Goal: Task Accomplishment & Management: Use online tool/utility

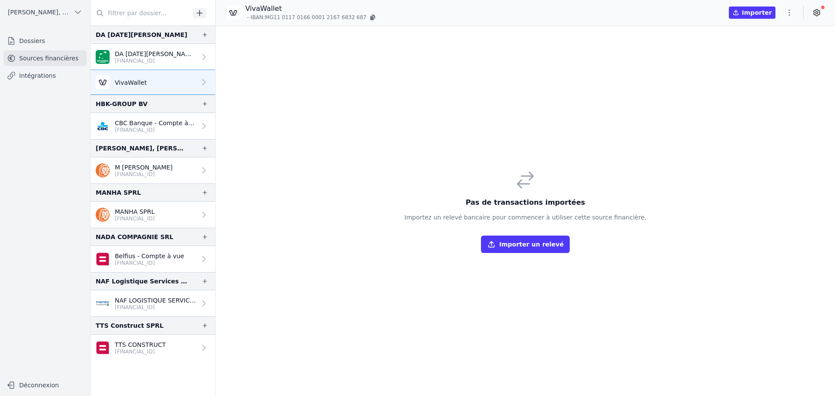
click at [794, 14] on button "button" at bounding box center [789, 13] width 17 height 14
click at [768, 62] on button "Import CSV *" at bounding box center [768, 63] width 63 height 16
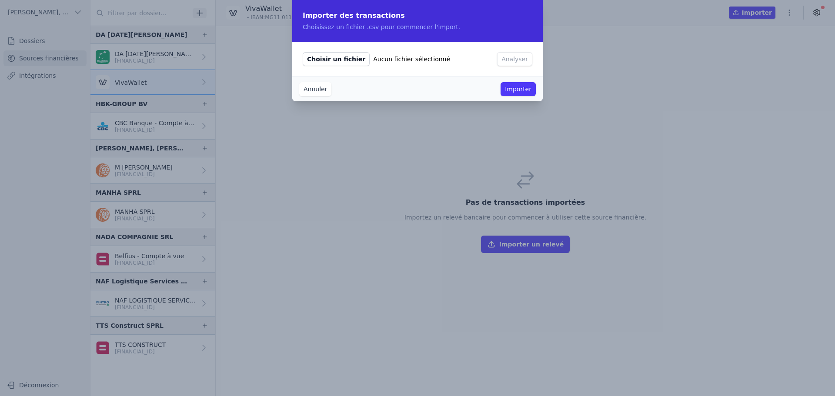
click at [334, 62] on span "Choisir un fichier" at bounding box center [336, 59] width 67 height 14
click at [303, 52] on input "Choisir un fichier Aucun fichier sélectionné" at bounding box center [302, 52] width 0 height 0
type input "C:\fakepath\viva [DATE].csv"
click at [518, 60] on button "Analyser" at bounding box center [514, 59] width 35 height 14
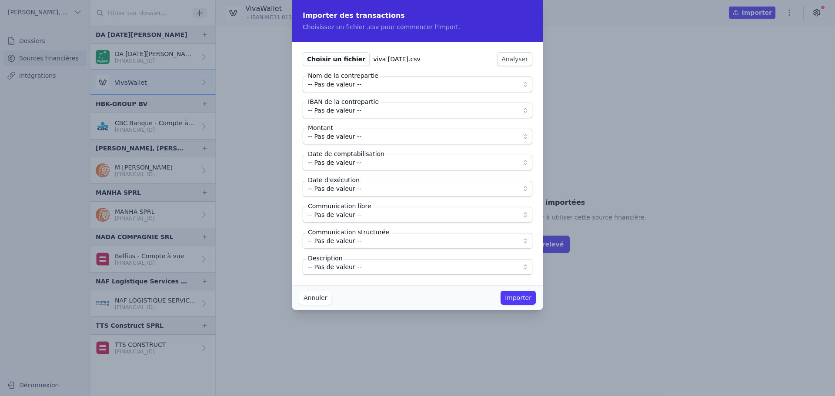
click at [326, 87] on span "-- Pas de valeur --" at bounding box center [335, 84] width 54 height 10
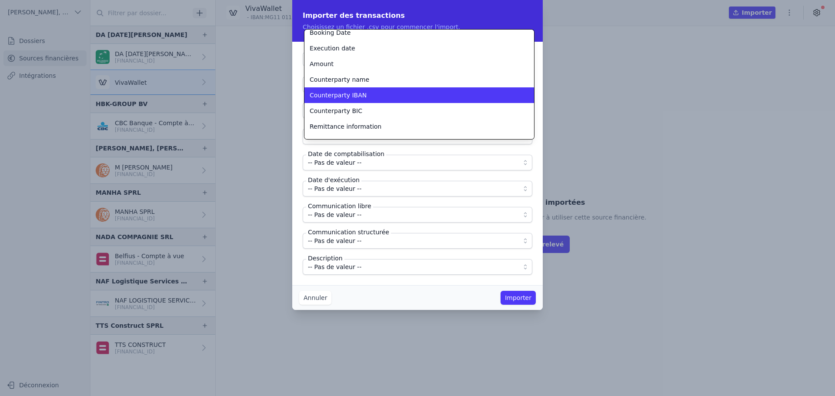
scroll to position [38, 0]
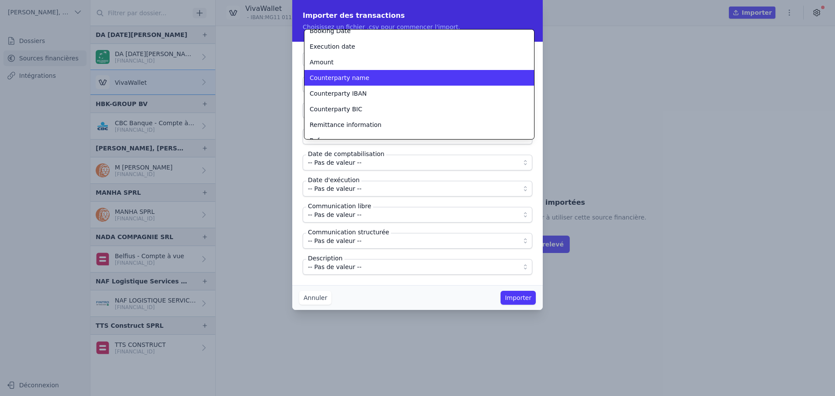
click at [339, 79] on span "Counterparty name" at bounding box center [340, 78] width 60 height 9
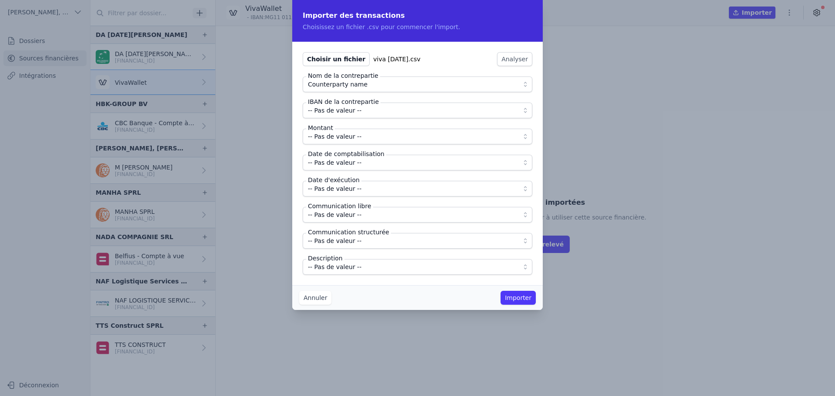
click at [340, 114] on span "-- Pas de valeur --" at bounding box center [335, 110] width 54 height 10
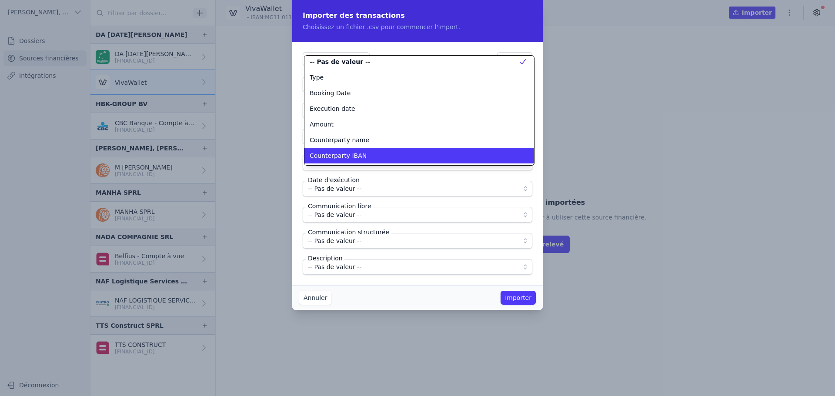
click at [341, 148] on li "Counterparty IBAN" at bounding box center [420, 156] width 230 height 16
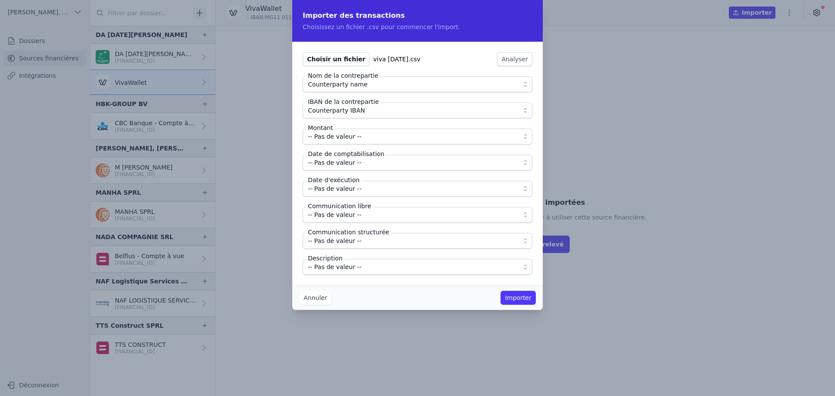
click at [341, 134] on span "-- Pas de valeur --" at bounding box center [335, 136] width 54 height 10
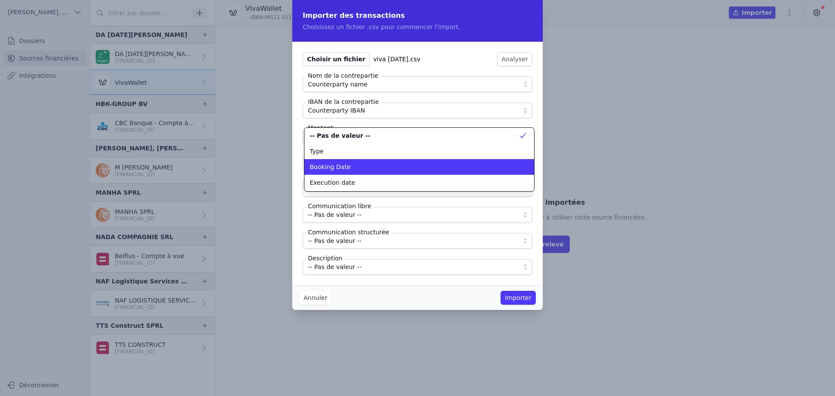
click at [339, 169] on span "Booking Date" at bounding box center [330, 167] width 41 height 9
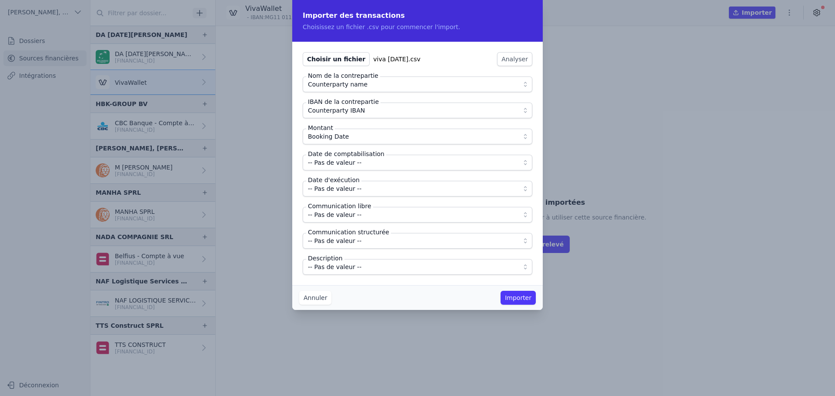
click at [339, 165] on span "-- Pas de valeur --" at bounding box center [335, 163] width 54 height 10
click at [332, 137] on span "Booking Date" at bounding box center [328, 136] width 41 height 10
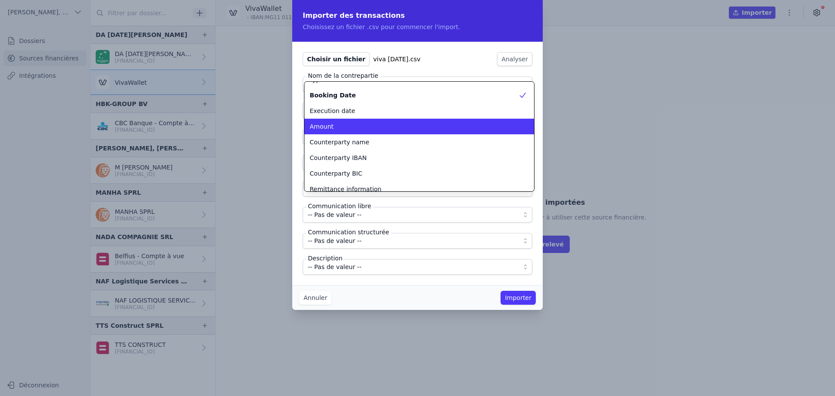
scroll to position [27, 0]
click at [333, 127] on div "Amount" at bounding box center [414, 125] width 209 height 9
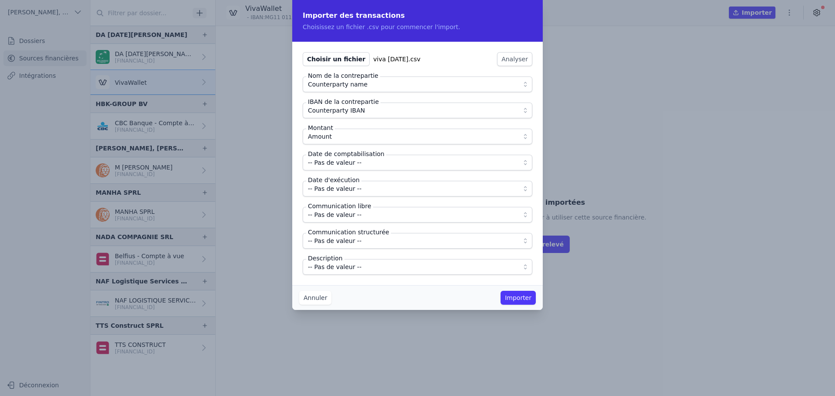
click at [336, 167] on span "-- Pas de valeur --" at bounding box center [335, 163] width 54 height 10
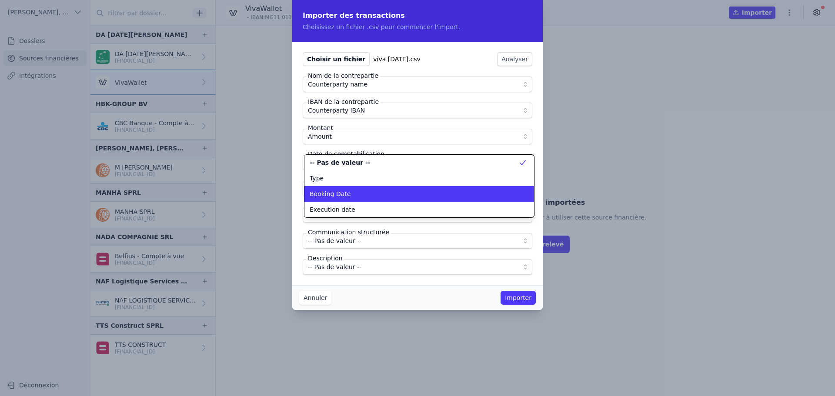
click at [332, 188] on li "Booking Date" at bounding box center [420, 194] width 230 height 16
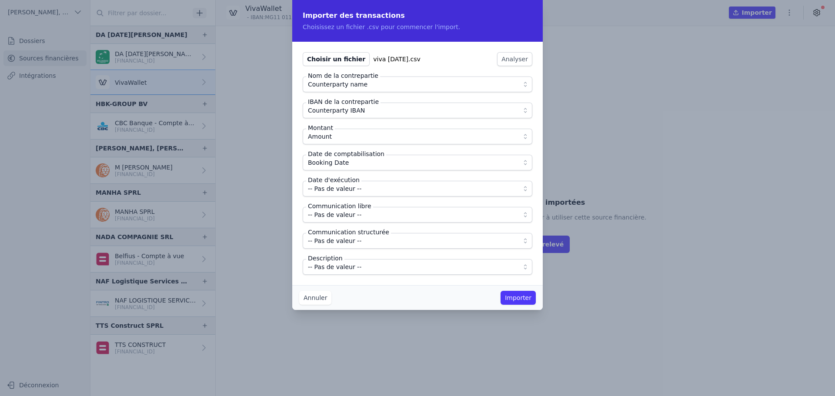
click at [335, 191] on span "-- Pas de valeur --" at bounding box center [335, 189] width 54 height 10
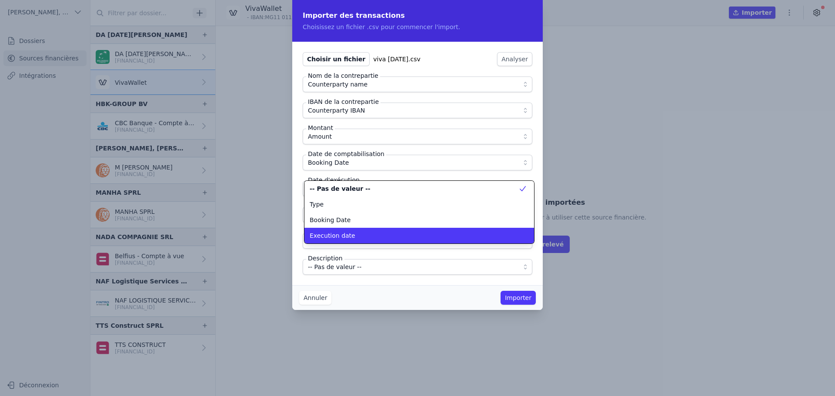
click at [339, 228] on li "Execution date" at bounding box center [420, 236] width 230 height 16
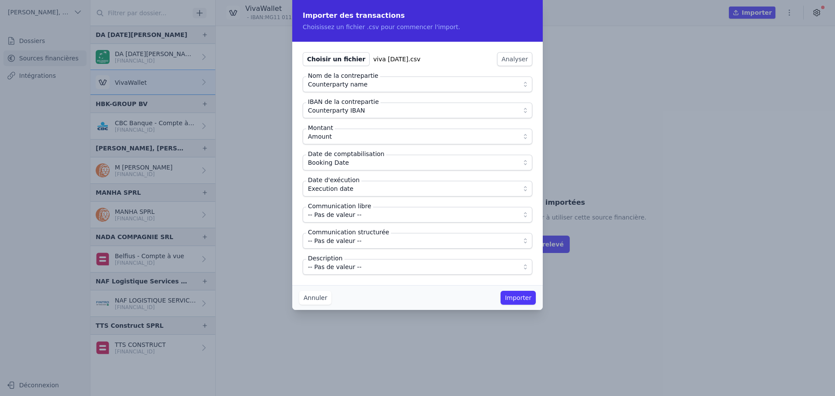
click at [339, 216] on span "-- Pas de valeur --" at bounding box center [335, 215] width 54 height 10
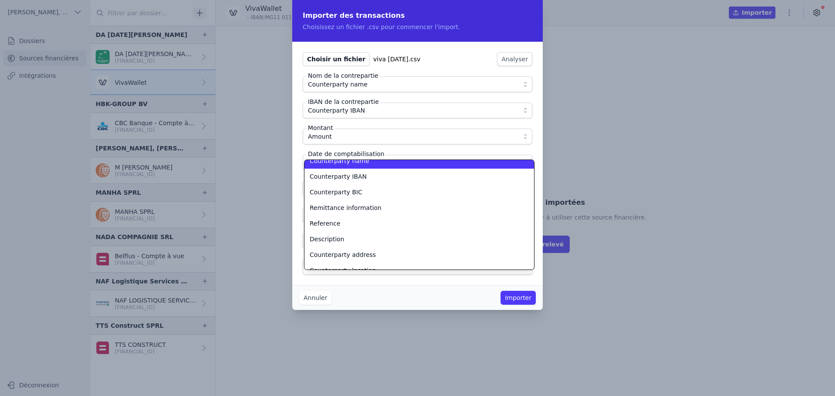
scroll to position [85, 0]
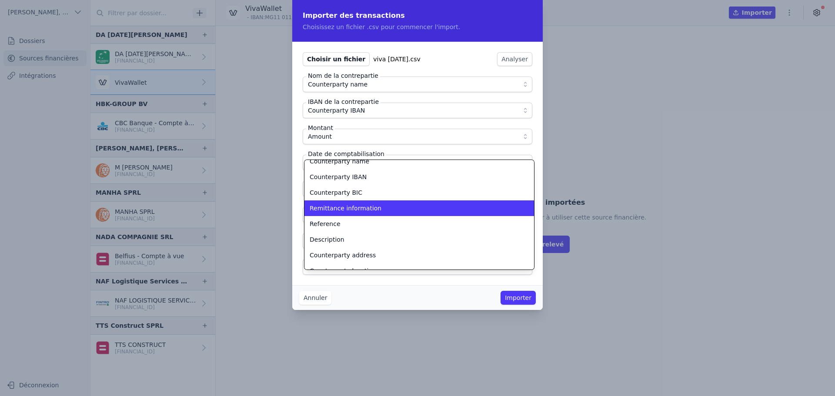
click at [312, 210] on span "Remittance information" at bounding box center [346, 208] width 72 height 9
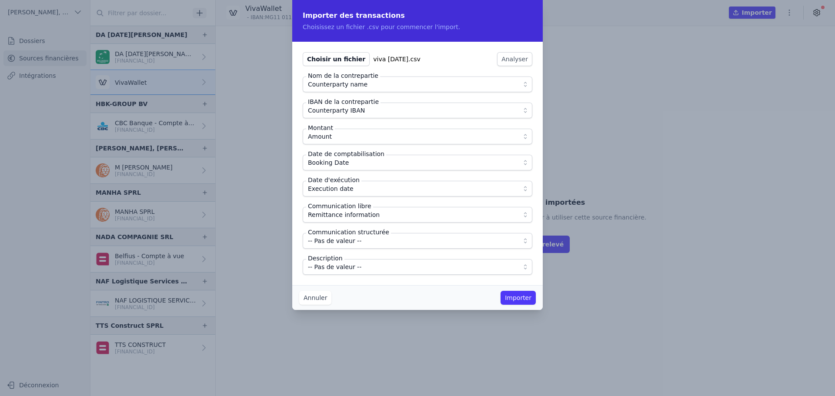
click at [339, 267] on span "-- Pas de valeur --" at bounding box center [335, 267] width 54 height 10
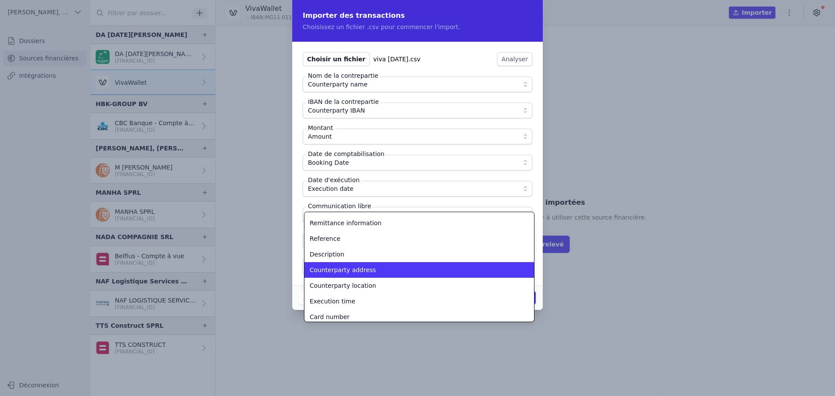
scroll to position [125, 0]
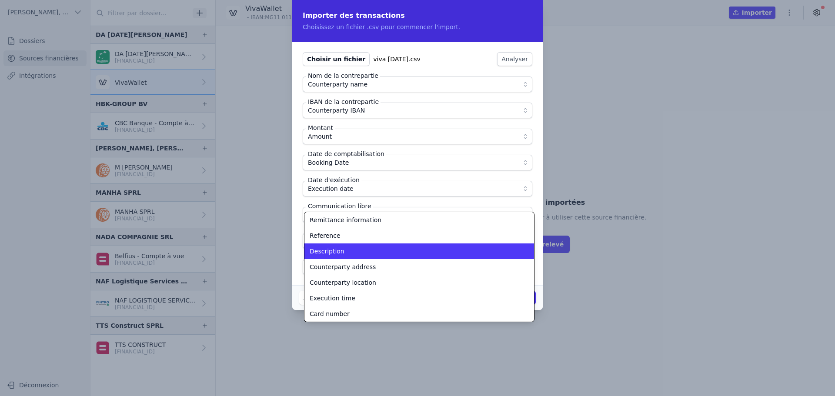
click at [345, 251] on div "Description" at bounding box center [414, 251] width 209 height 9
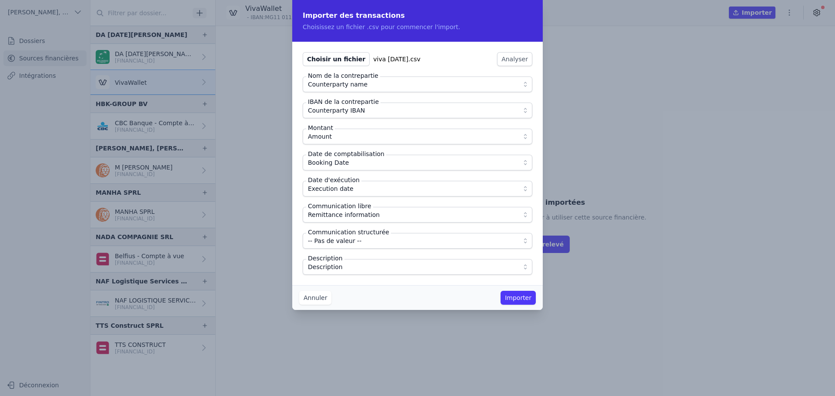
click at [352, 287] on div "Annuler Importer" at bounding box center [417, 297] width 251 height 25
click at [516, 296] on button "Importer" at bounding box center [518, 298] width 35 height 14
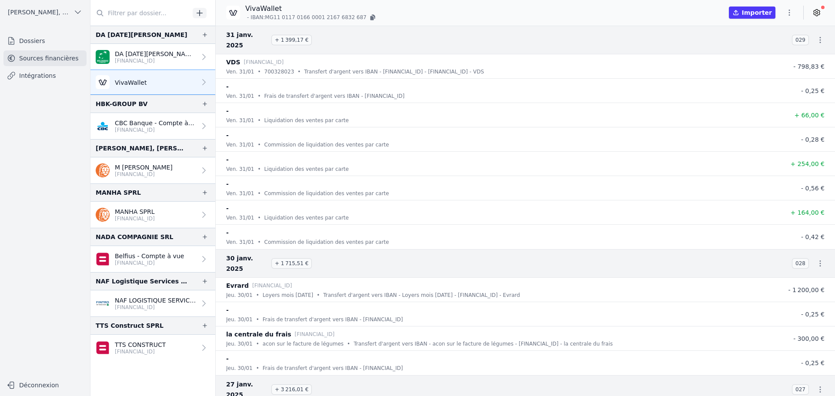
click at [791, 7] on button "button" at bounding box center [789, 13] width 17 height 14
click at [773, 65] on button "Import CSV *" at bounding box center [768, 63] width 63 height 16
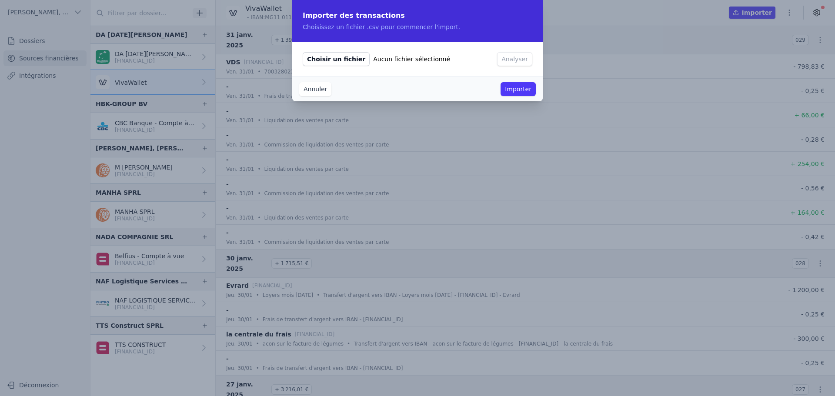
click at [340, 58] on span "Choisir un fichier" at bounding box center [336, 59] width 67 height 14
click at [303, 52] on input "Choisir un fichier Aucun fichier sélectionné" at bounding box center [302, 52] width 0 height 0
type input "C:\fakepath\viva [DATE].csv"
click at [511, 59] on button "Analyser" at bounding box center [514, 59] width 35 height 14
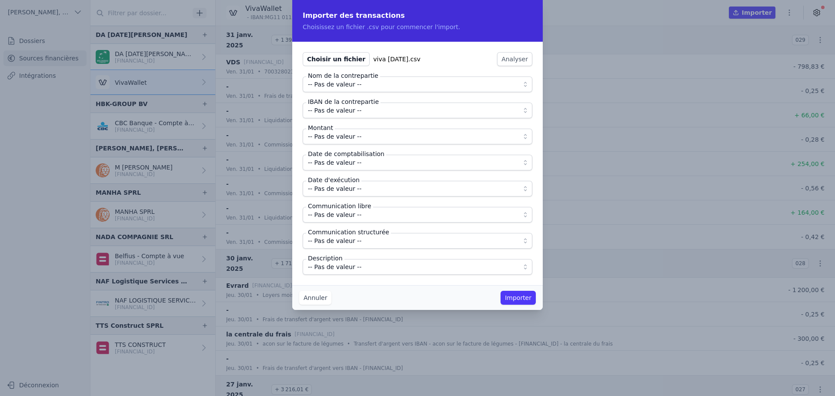
click at [354, 81] on span "-- Pas de valeur --" at bounding box center [335, 84] width 54 height 10
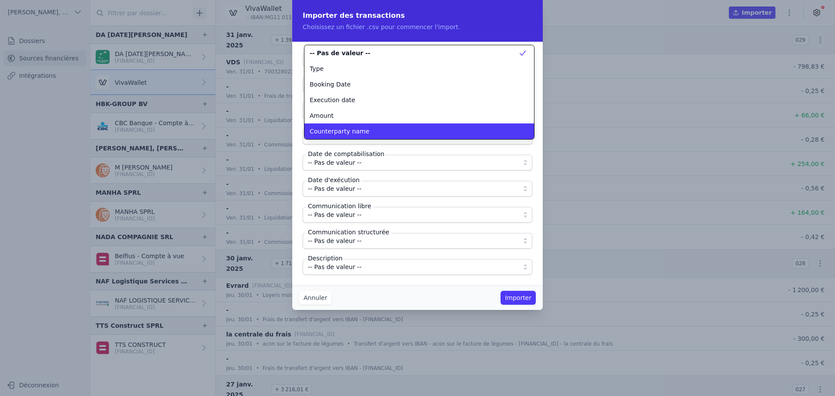
click at [348, 131] on span "Counterparty name" at bounding box center [340, 131] width 60 height 9
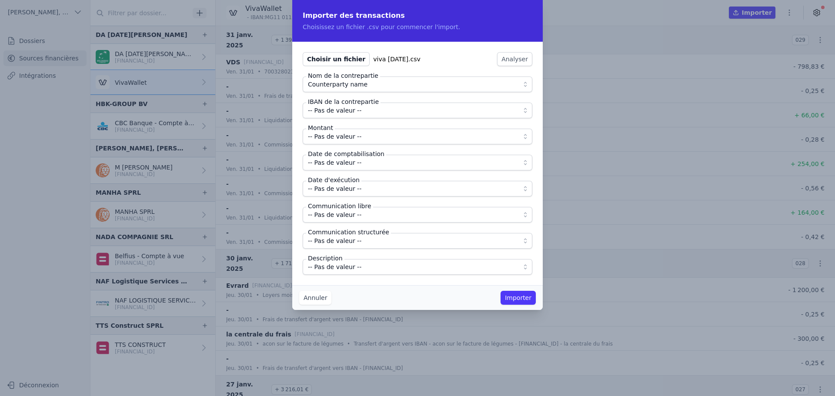
click at [345, 115] on span "-- Pas de valeur --" at bounding box center [335, 110] width 54 height 10
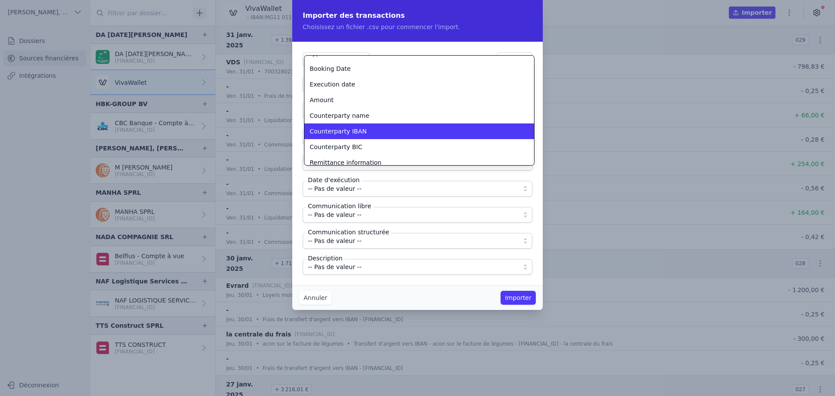
scroll to position [27, 0]
click at [349, 132] on span "Counterparty IBAN" at bounding box center [338, 130] width 57 height 9
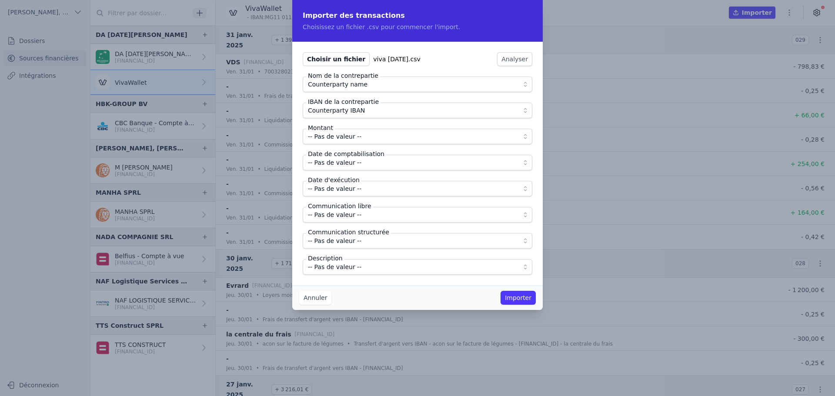
click at [349, 137] on span "-- Pas de valeur --" at bounding box center [335, 136] width 54 height 10
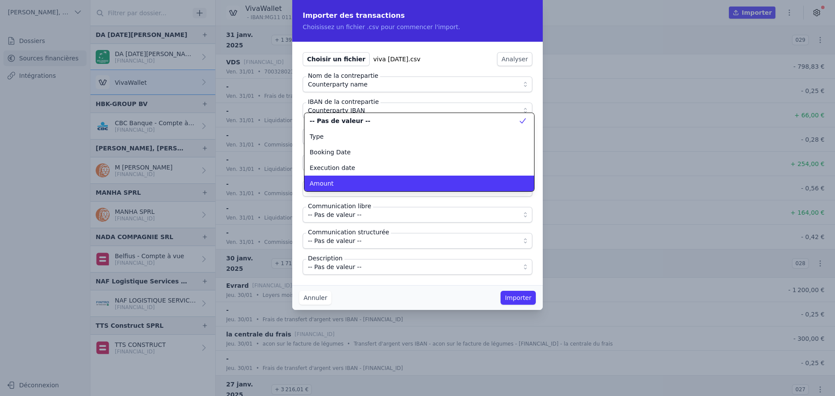
scroll to position [0, 0]
click at [339, 187] on div "Amount" at bounding box center [414, 183] width 209 height 9
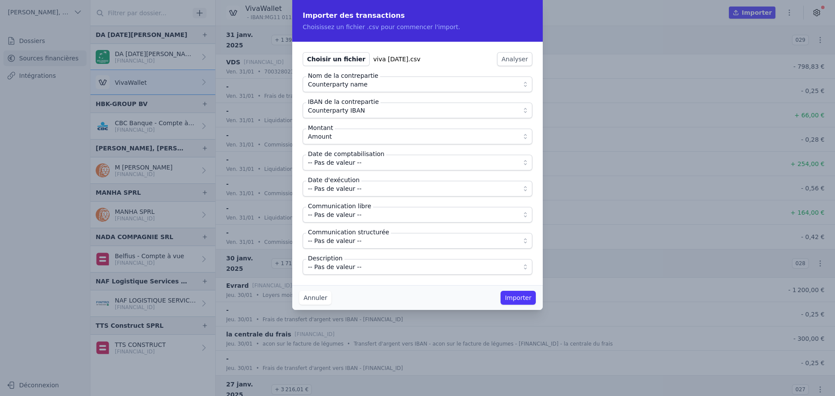
click at [343, 168] on button "-- Pas de valeur --" at bounding box center [418, 163] width 230 height 16
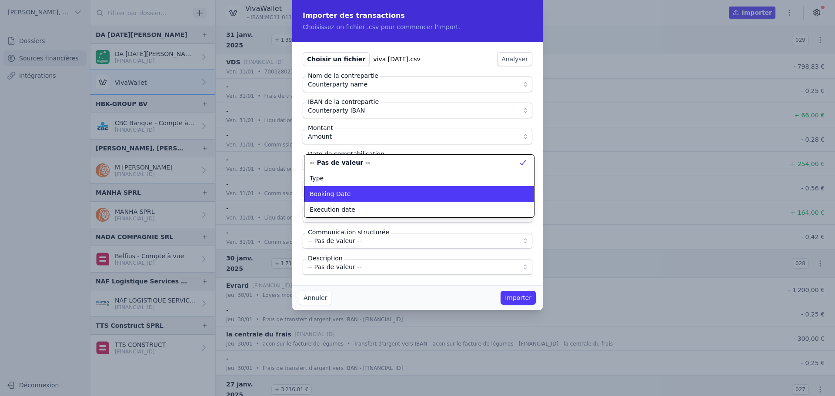
click at [342, 197] on span "Booking Date" at bounding box center [330, 194] width 41 height 9
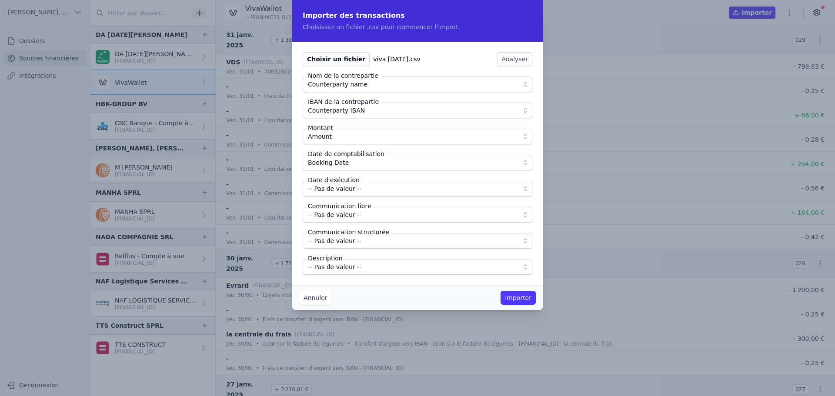
click at [343, 191] on span "-- Pas de valeur --" at bounding box center [335, 189] width 54 height 10
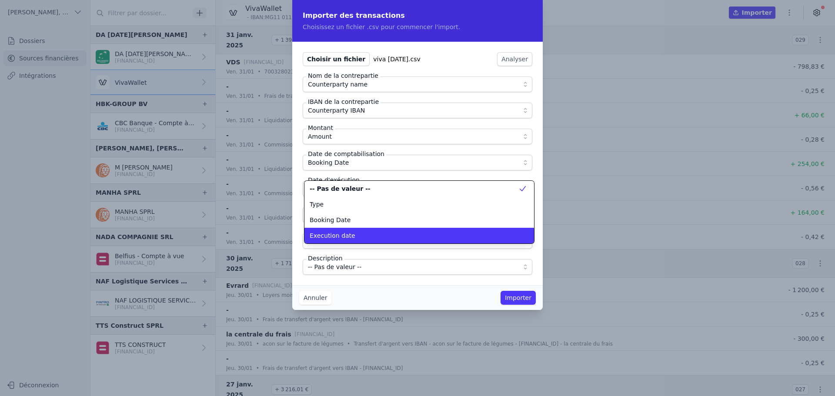
click at [345, 235] on span "Execution date" at bounding box center [333, 235] width 46 height 9
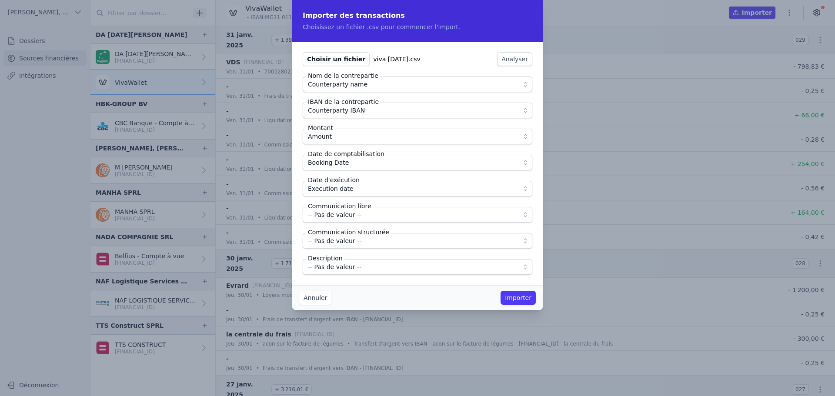
click at [346, 215] on span "-- Pas de valeur --" at bounding box center [335, 215] width 54 height 10
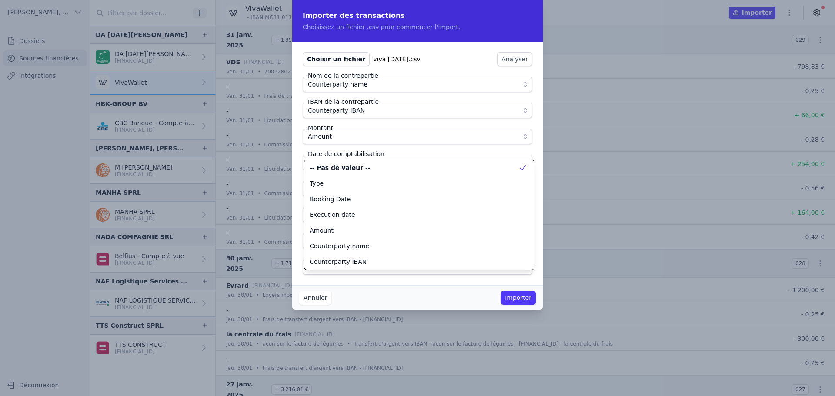
scroll to position [78, 0]
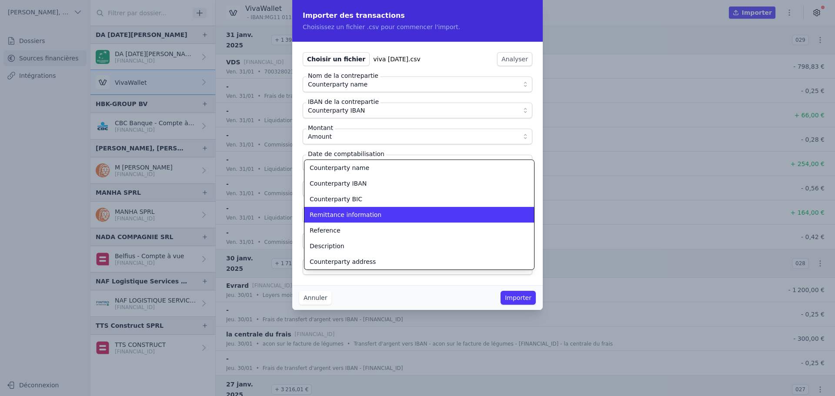
click at [346, 216] on span "Remittance information" at bounding box center [346, 215] width 72 height 9
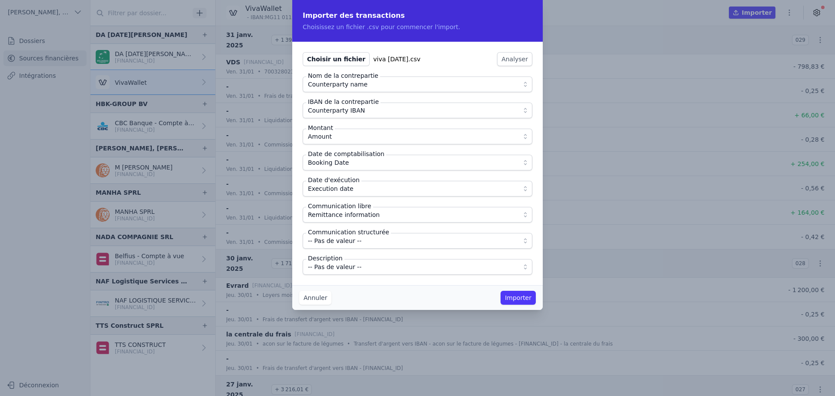
click at [346, 262] on span "-- Pas de valeur --" at bounding box center [335, 267] width 54 height 10
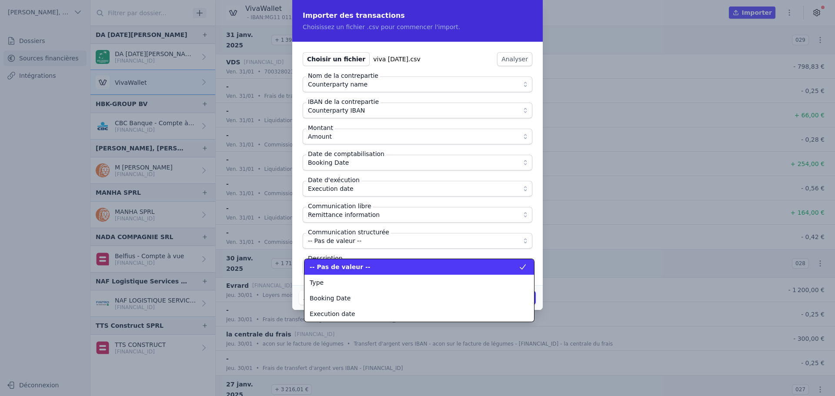
scroll to position [110, 0]
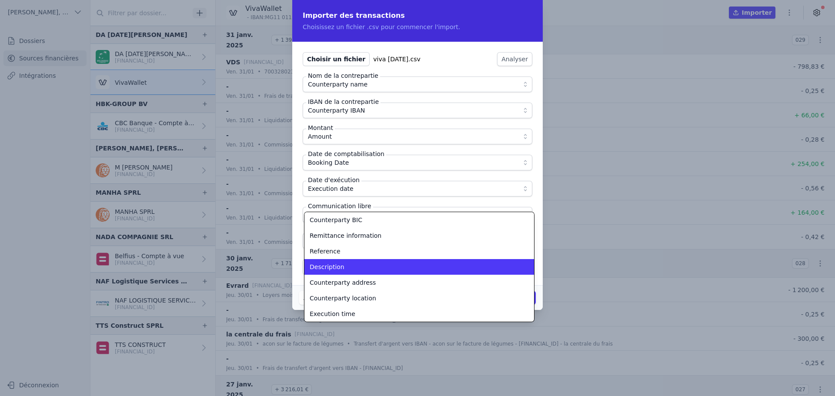
click at [346, 261] on li "Description" at bounding box center [420, 267] width 230 height 16
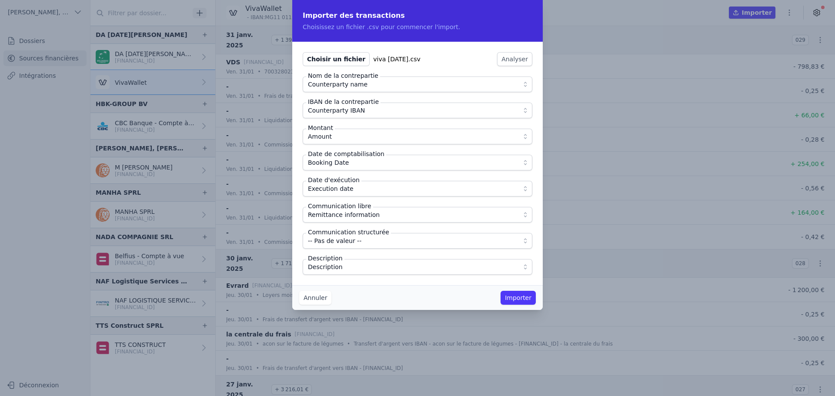
click at [402, 291] on div "Annuler Importer" at bounding box center [417, 297] width 251 height 25
click at [526, 298] on button "Importer" at bounding box center [518, 298] width 35 height 14
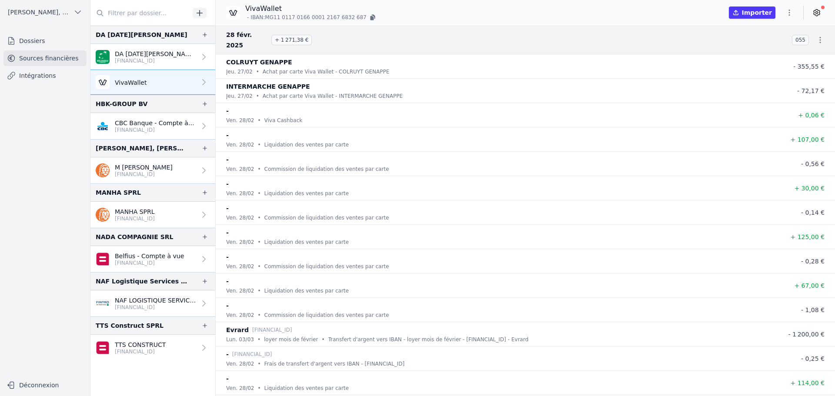
click at [790, 12] on icon "button" at bounding box center [789, 13] width 1 height 6
click at [763, 62] on button "Import CSV *" at bounding box center [768, 63] width 63 height 16
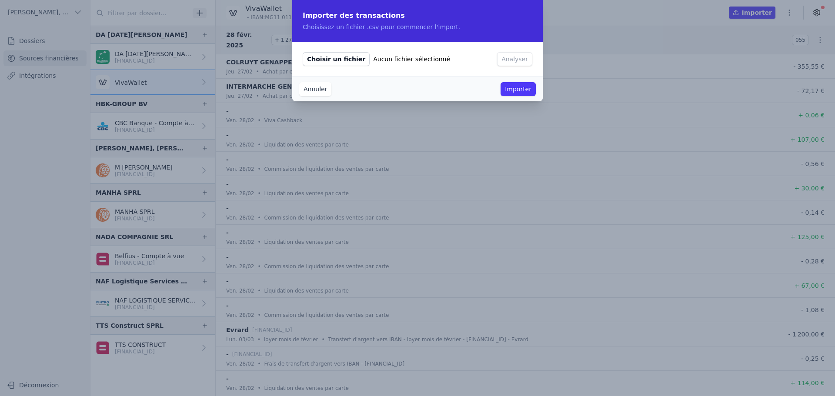
click at [329, 56] on span "Choisir un fichier" at bounding box center [336, 59] width 67 height 14
click at [303, 52] on input "Choisir un fichier Aucun fichier sélectionné" at bounding box center [302, 52] width 0 height 0
type input "C:\fakepath\viva [DATE].csv"
click at [522, 55] on button "Analyser" at bounding box center [514, 59] width 35 height 14
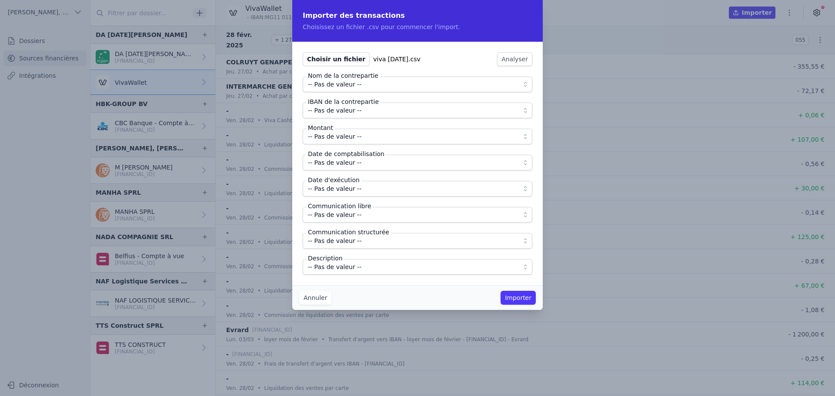
click at [349, 85] on span "-- Pas de valeur --" at bounding box center [335, 84] width 54 height 10
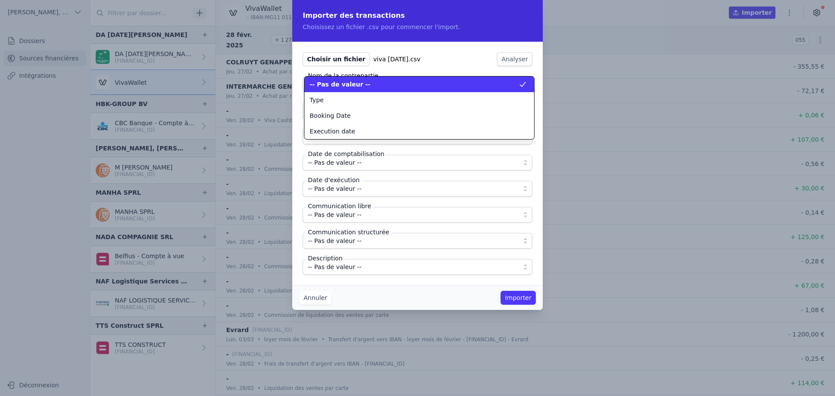
scroll to position [0, 0]
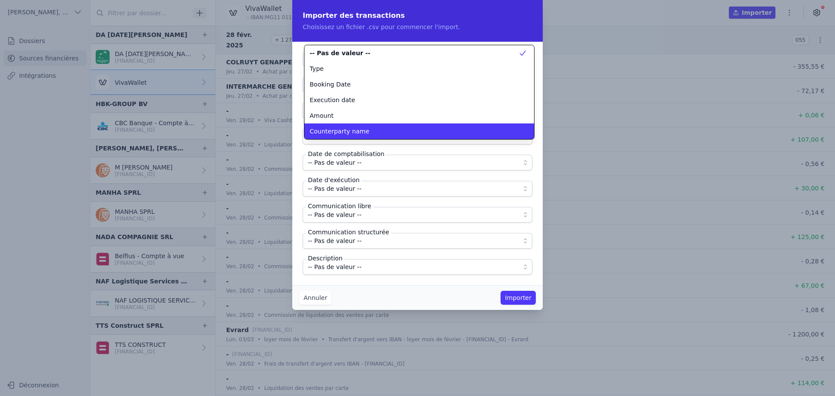
click at [343, 127] on span "Counterparty name" at bounding box center [340, 131] width 60 height 9
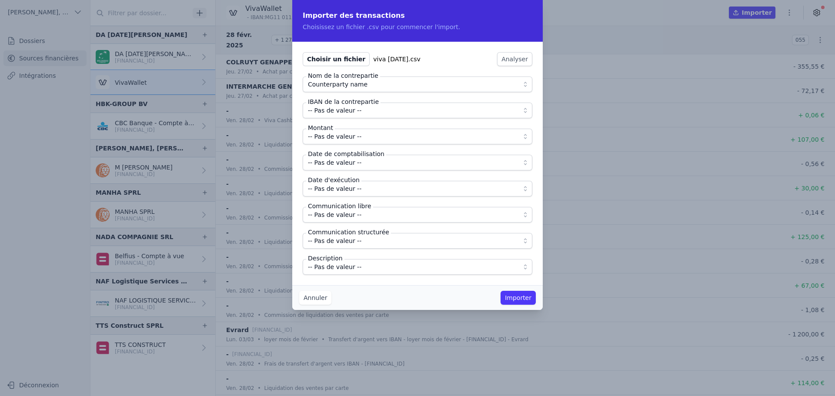
click at [344, 114] on span "-- Pas de valeur --" at bounding box center [335, 110] width 54 height 10
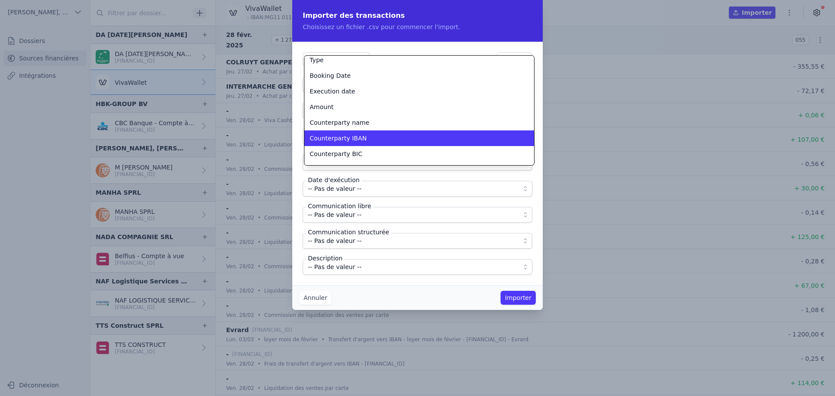
click at [350, 134] on span "Counterparty IBAN" at bounding box center [338, 138] width 57 height 9
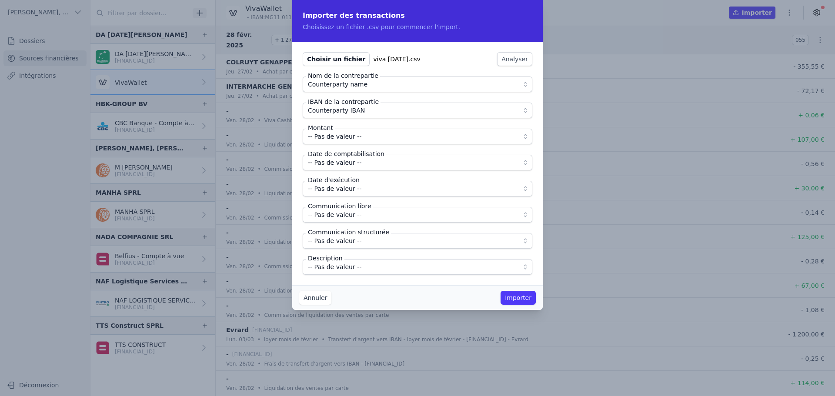
click at [341, 137] on span "-- Pas de valeur --" at bounding box center [335, 136] width 54 height 10
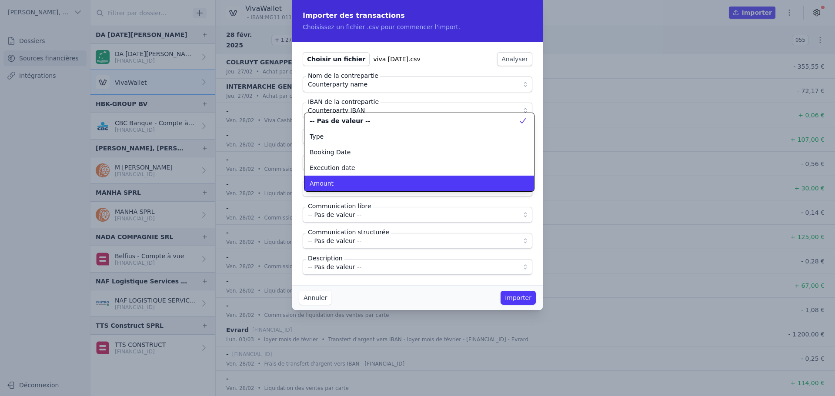
click at [326, 184] on span "Amount" at bounding box center [322, 183] width 24 height 9
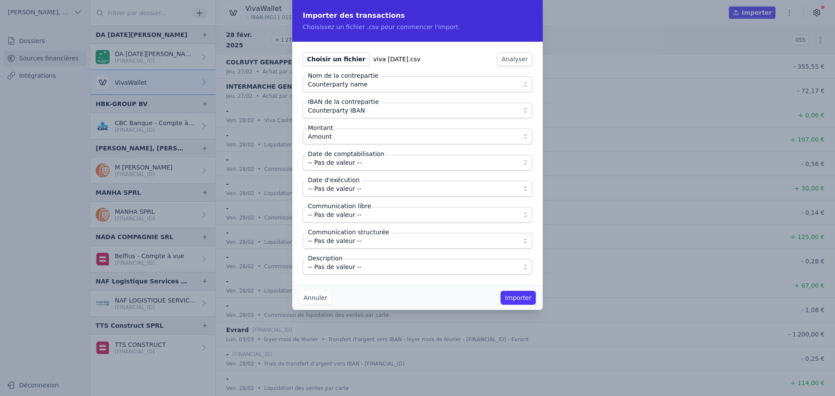
click at [332, 161] on span "-- Pas de valeur --" at bounding box center [335, 163] width 54 height 10
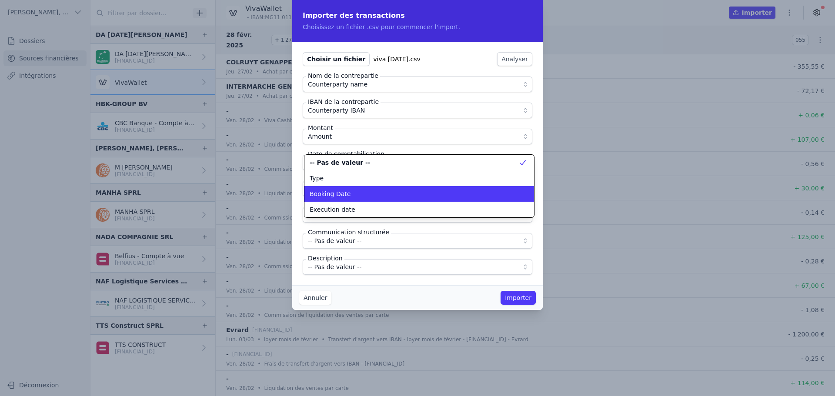
click at [331, 189] on li "Booking Date" at bounding box center [420, 194] width 230 height 16
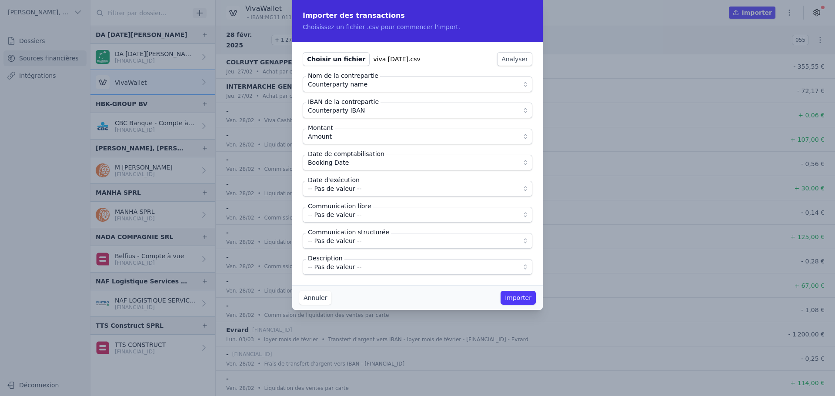
click at [331, 189] on span "-- Pas de valeur --" at bounding box center [335, 189] width 54 height 10
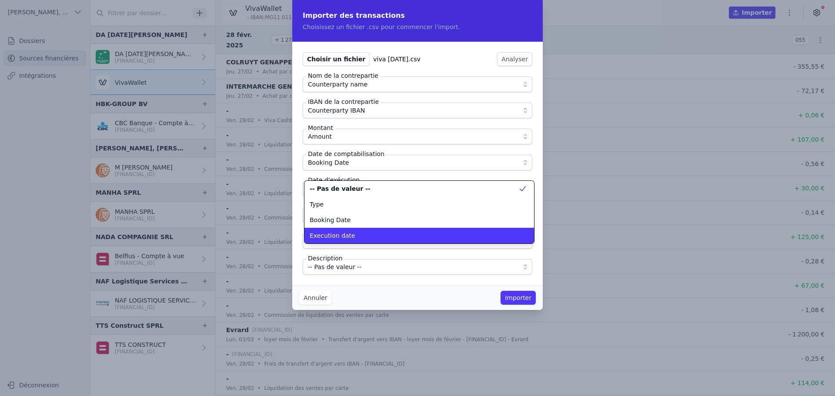
click at [345, 238] on span "Execution date" at bounding box center [333, 235] width 46 height 9
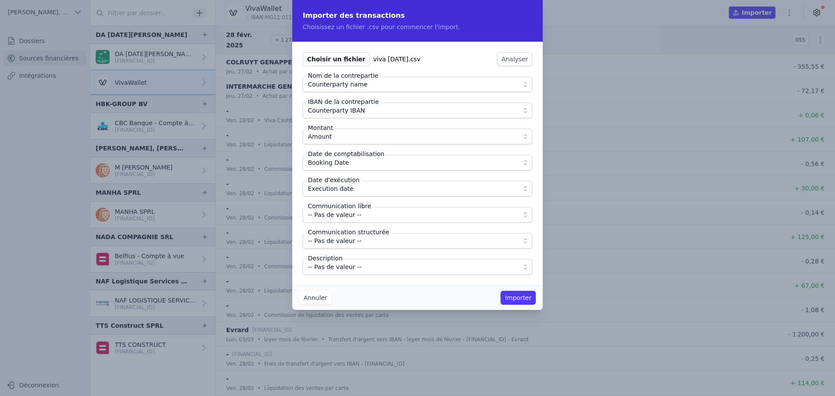
click at [344, 216] on span "-- Pas de valeur --" at bounding box center [335, 215] width 54 height 10
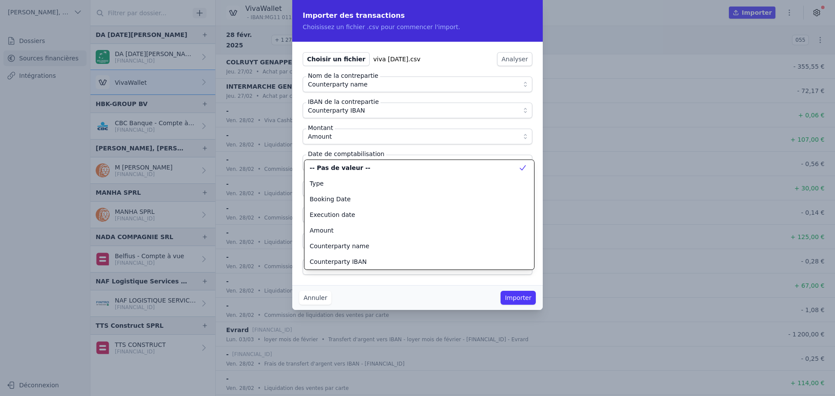
scroll to position [78, 0]
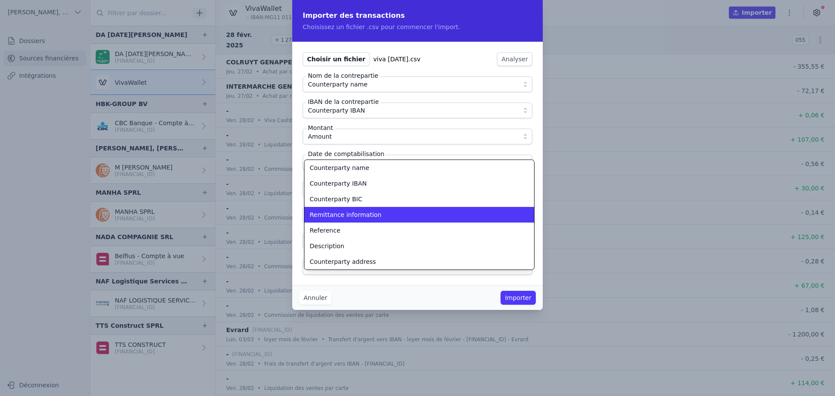
click at [344, 218] on span "Remittance information" at bounding box center [346, 215] width 72 height 9
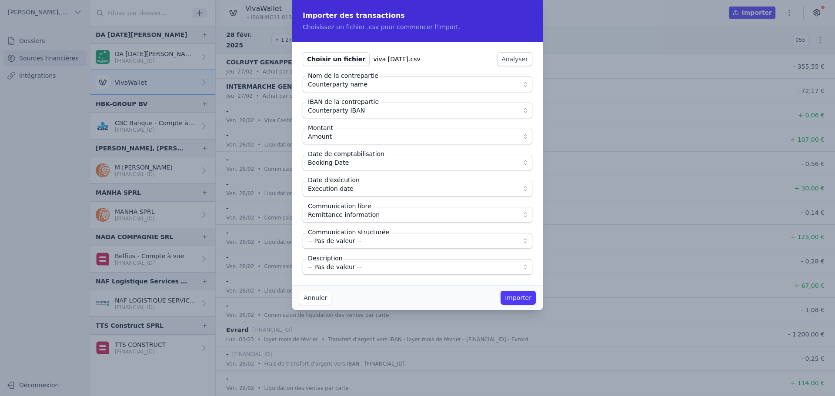
click at [346, 263] on span "-- Pas de valeur --" at bounding box center [335, 267] width 54 height 10
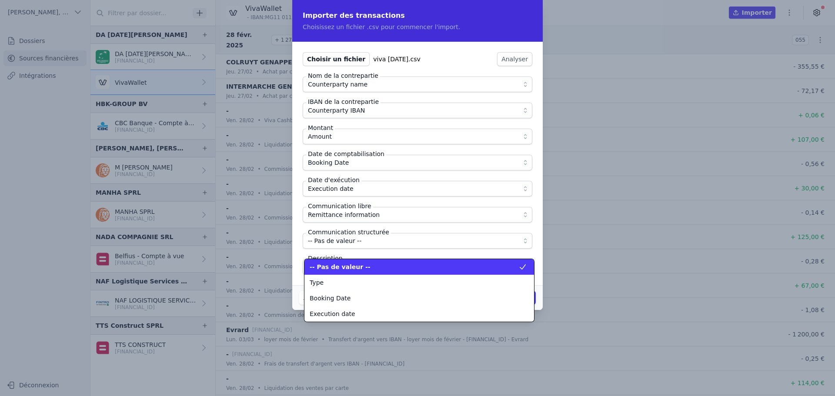
scroll to position [110, 0]
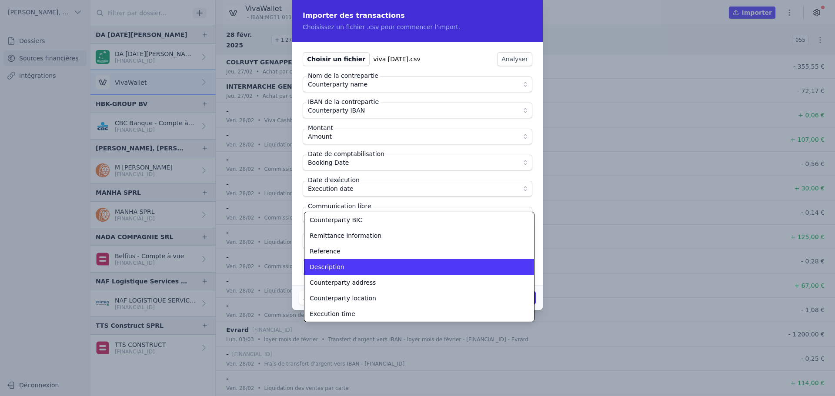
click at [346, 263] on div "Description" at bounding box center [414, 267] width 209 height 9
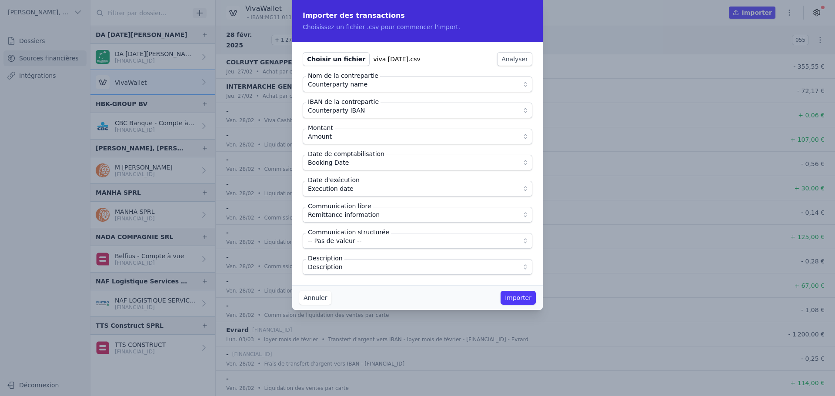
click at [358, 280] on div "Choisir un fichier viva [DATE].csv Analyser Nom de la contrepartie Counterparty…" at bounding box center [417, 164] width 251 height 244
click at [522, 301] on button "Importer" at bounding box center [518, 298] width 35 height 14
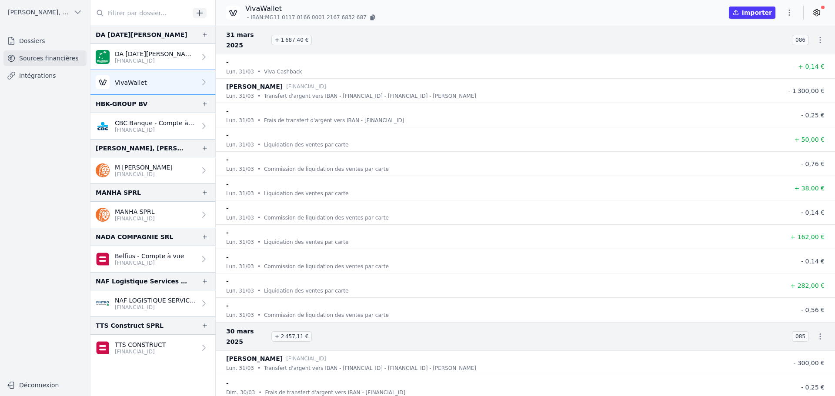
click at [788, 12] on icon "button" at bounding box center [789, 12] width 9 height 9
click at [768, 65] on button "Import CSV *" at bounding box center [768, 63] width 63 height 16
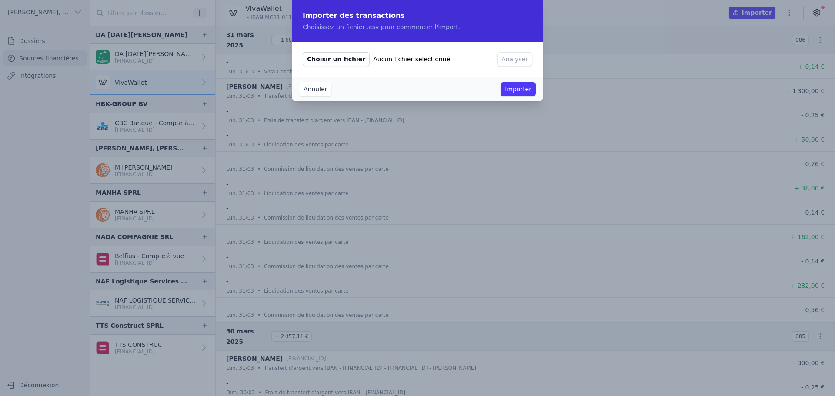
click at [345, 61] on span "Choisir un fichier" at bounding box center [336, 59] width 67 height 14
click at [303, 52] on input "Choisir un fichier Aucun fichier sélectionné" at bounding box center [302, 52] width 0 height 0
type input "C:\fakepath\viva [DATE].csv"
click at [525, 59] on button "Analyser" at bounding box center [514, 59] width 35 height 14
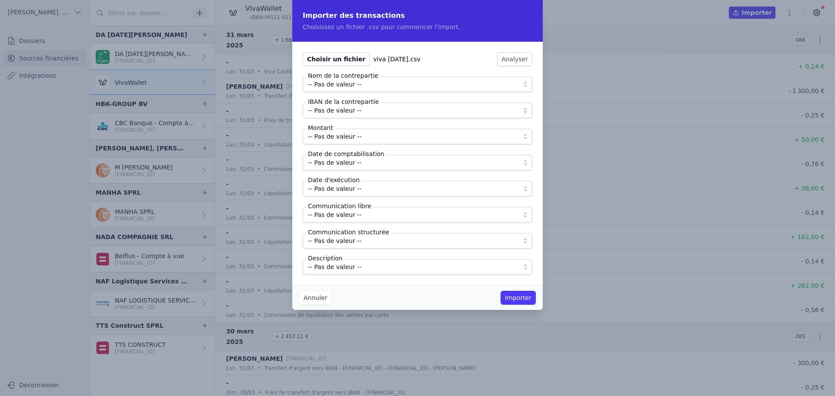
click at [342, 84] on span "-- Pas de valeur --" at bounding box center [335, 84] width 54 height 10
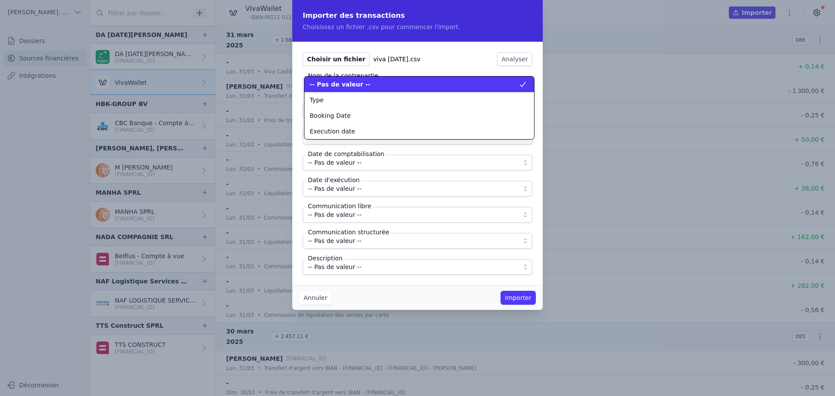
scroll to position [0, 0]
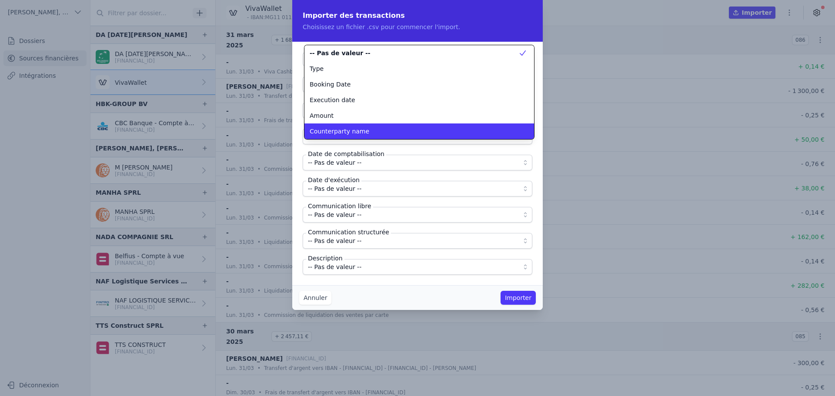
click at [332, 129] on span "Counterparty name" at bounding box center [340, 131] width 60 height 9
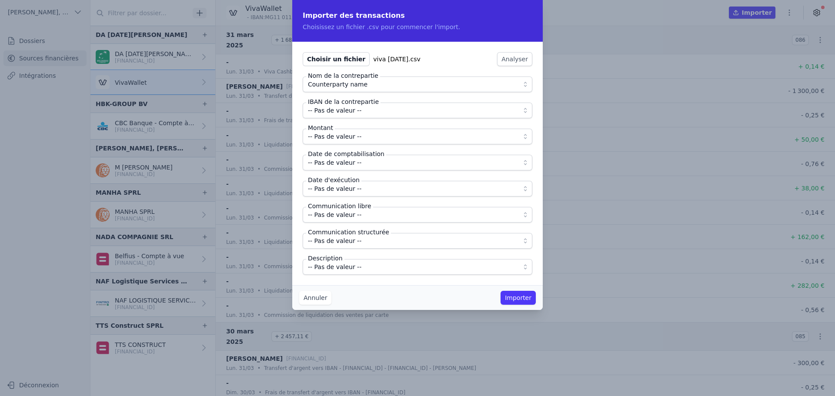
click at [341, 114] on span "-- Pas de valeur --" at bounding box center [335, 110] width 54 height 10
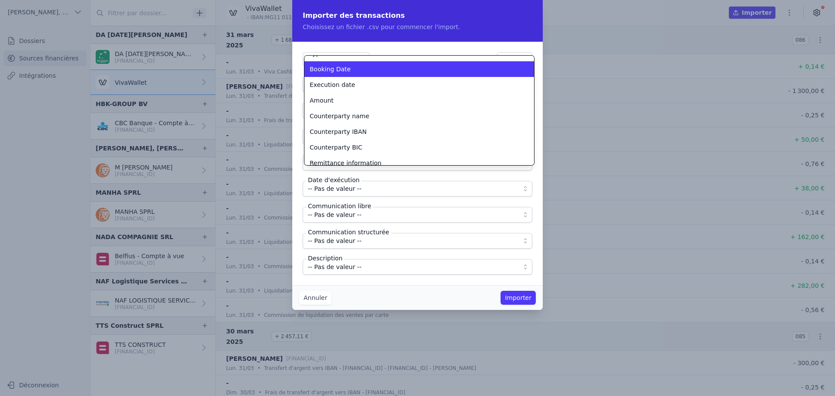
scroll to position [27, 0]
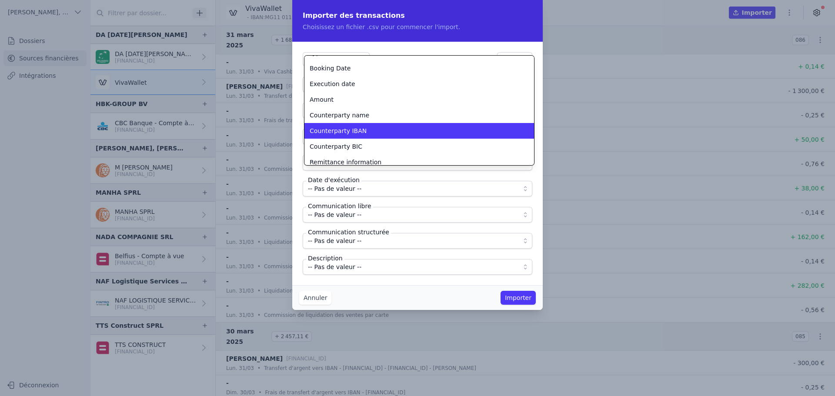
click at [342, 131] on span "Counterparty IBAN" at bounding box center [338, 131] width 57 height 9
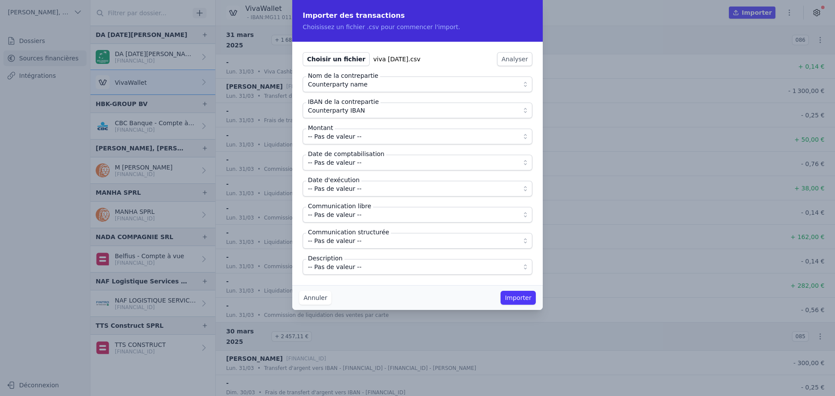
click at [343, 137] on span "-- Pas de valeur --" at bounding box center [335, 136] width 54 height 10
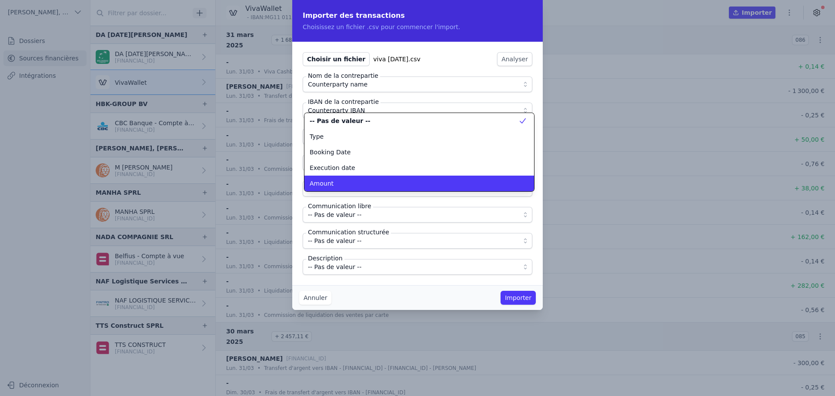
click at [336, 185] on div "Amount" at bounding box center [414, 183] width 209 height 9
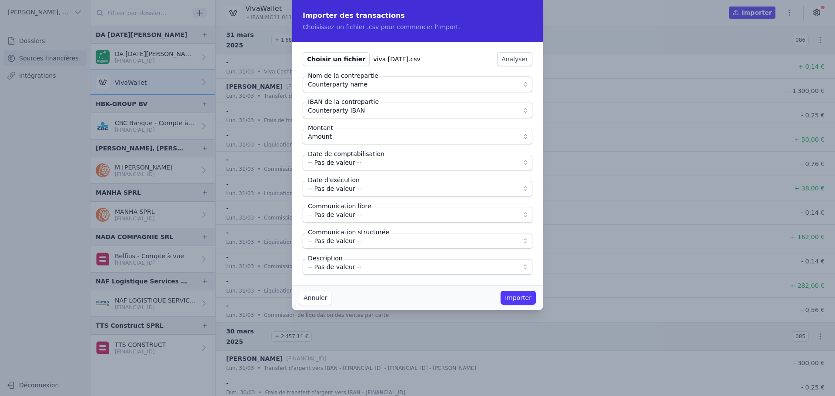
click at [336, 184] on label "Date d'exécution" at bounding box center [333, 180] width 55 height 9
click at [337, 167] on span "-- Pas de valeur --" at bounding box center [335, 163] width 54 height 10
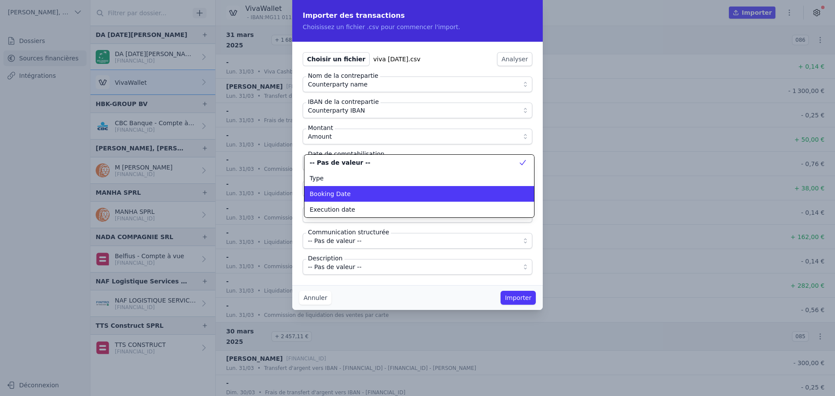
click at [340, 190] on span "Booking Date" at bounding box center [330, 194] width 41 height 9
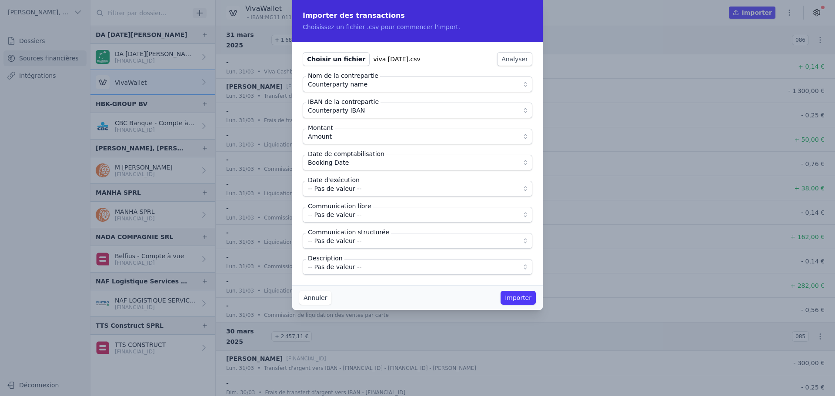
click at [340, 190] on span "-- Pas de valeur --" at bounding box center [335, 189] width 54 height 10
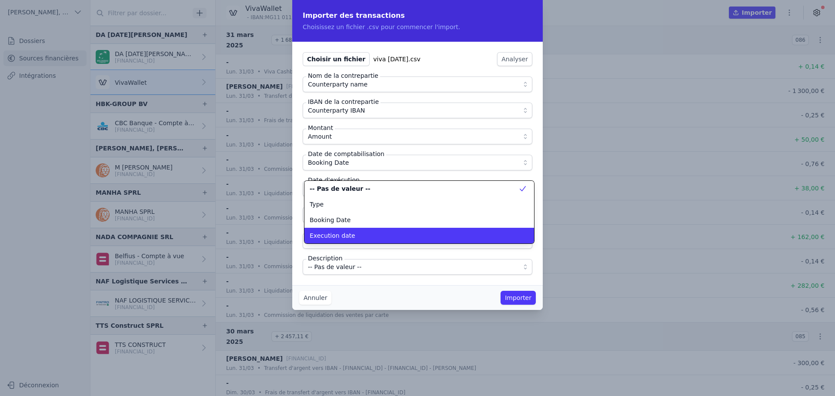
click at [339, 232] on span "Execution date" at bounding box center [333, 235] width 46 height 9
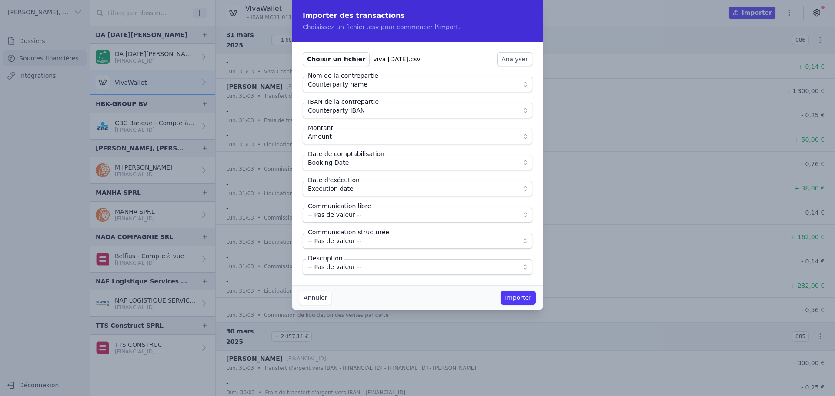
click at [342, 214] on span "-- Pas de valeur --" at bounding box center [335, 215] width 54 height 10
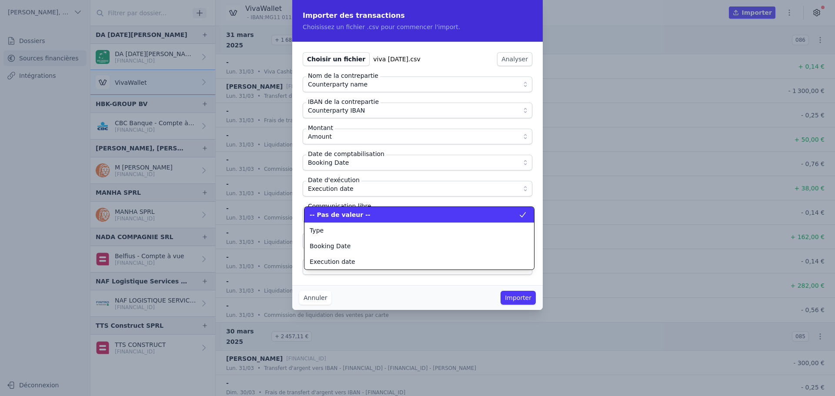
scroll to position [78, 0]
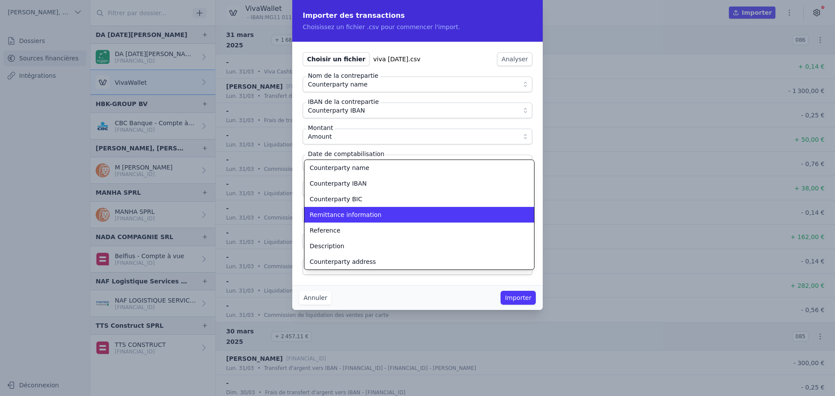
click at [342, 216] on span "Remittance information" at bounding box center [346, 215] width 72 height 9
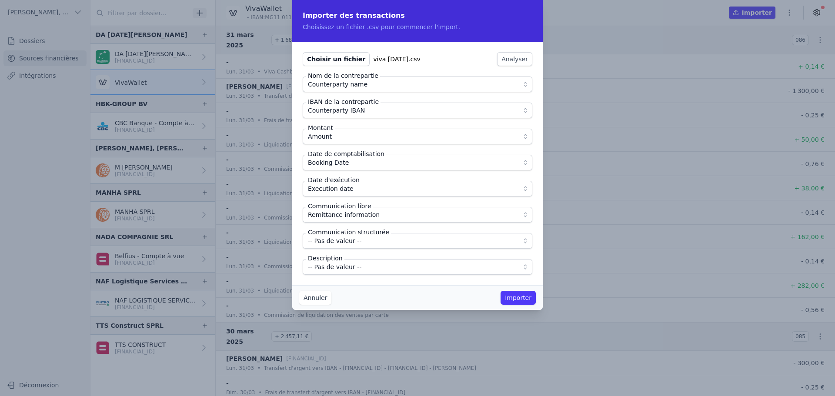
click at [347, 265] on span "-- Pas de valeur --" at bounding box center [335, 267] width 54 height 10
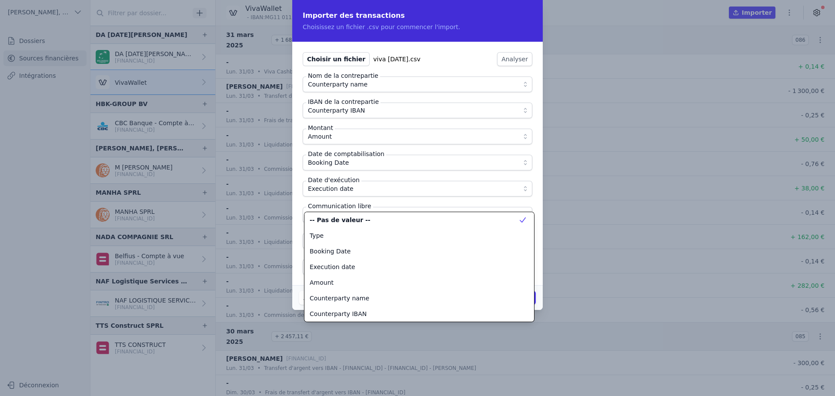
scroll to position [110, 0]
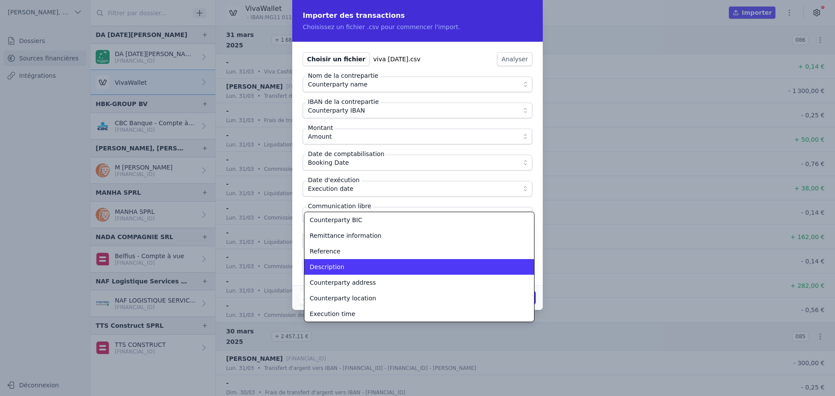
click at [347, 264] on div "Description" at bounding box center [414, 267] width 209 height 9
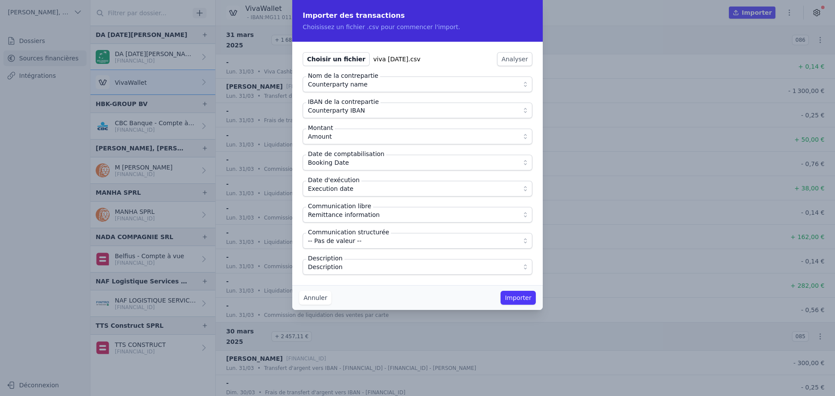
click at [357, 276] on div "Choisir un fichier viva [DATE].csv Analyser Nom de la contrepartie Counterparty…" at bounding box center [417, 164] width 251 height 244
click at [528, 297] on button "Importer" at bounding box center [518, 298] width 35 height 14
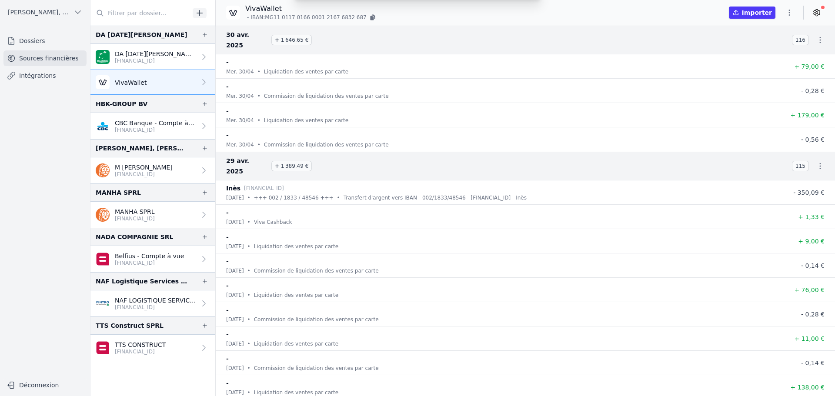
click at [789, 10] on div "Importer des transactions Choisissez un fichier .csv pour commencer l'import. C…" at bounding box center [417, 198] width 835 height 396
click at [788, 13] on icon "button" at bounding box center [789, 12] width 9 height 9
click at [768, 62] on button "Import CSV *" at bounding box center [768, 63] width 63 height 16
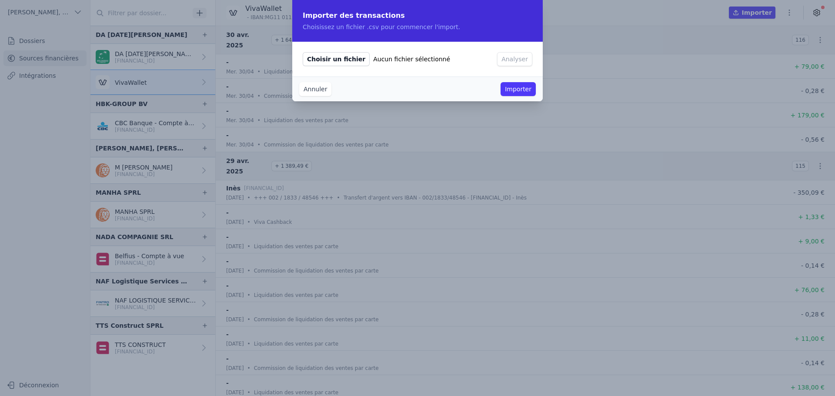
click at [332, 60] on span "Choisir un fichier" at bounding box center [336, 59] width 67 height 14
click at [303, 52] on input "Choisir un fichier Aucun fichier sélectionné" at bounding box center [302, 52] width 0 height 0
type input "C:\fakepath\viva [DATE].csv"
click at [502, 59] on button "Analyser" at bounding box center [514, 59] width 35 height 14
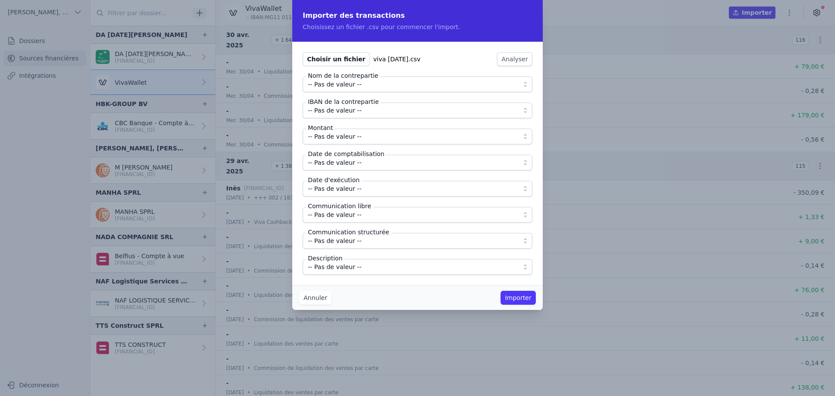
click at [355, 82] on span "-- Pas de valeur --" at bounding box center [335, 84] width 54 height 10
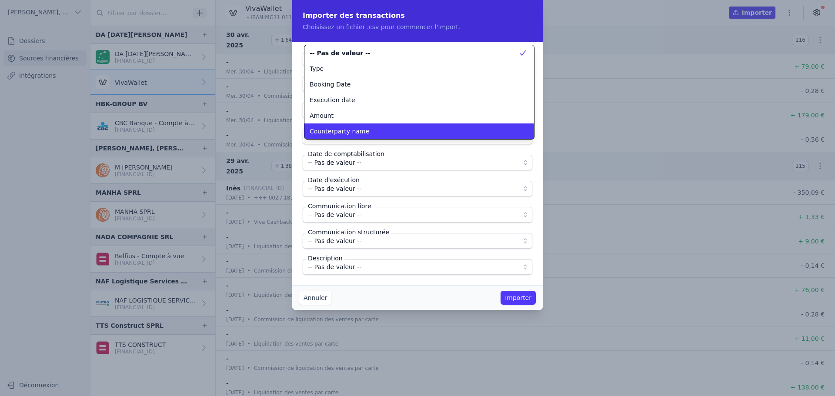
scroll to position [0, 0]
click at [344, 128] on span "Counterparty name" at bounding box center [340, 131] width 60 height 9
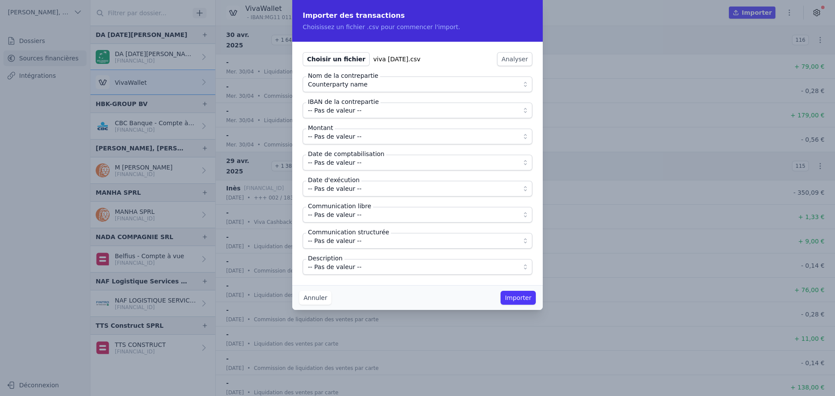
click at [348, 112] on span "-- Pas de valeur --" at bounding box center [335, 110] width 54 height 10
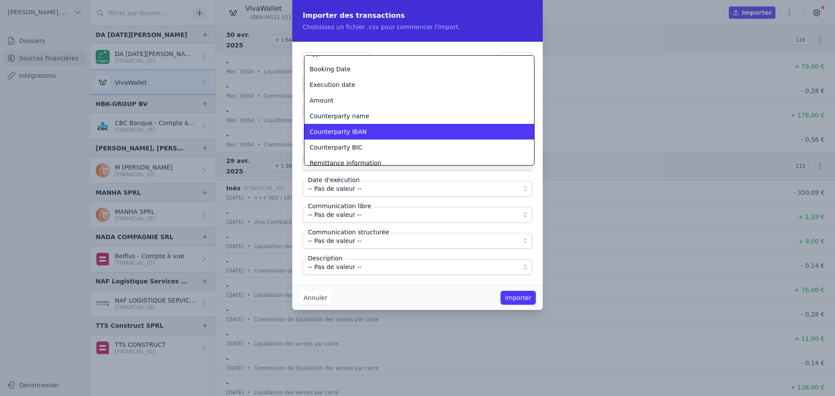
scroll to position [27, 0]
click at [344, 131] on span "Counterparty IBAN" at bounding box center [338, 131] width 57 height 9
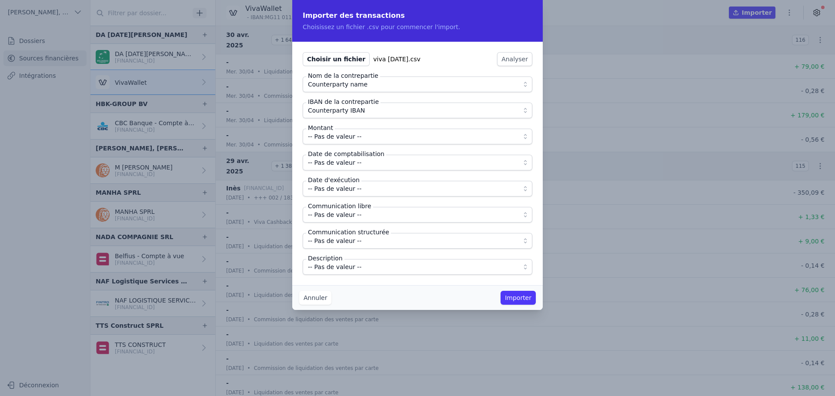
click at [342, 134] on span "-- Pas de valeur --" at bounding box center [335, 136] width 54 height 10
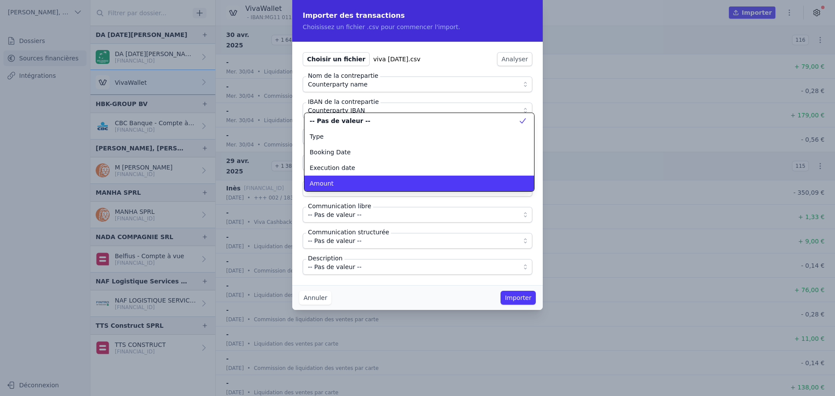
scroll to position [0, 0]
click at [332, 181] on div "Amount" at bounding box center [414, 183] width 209 height 9
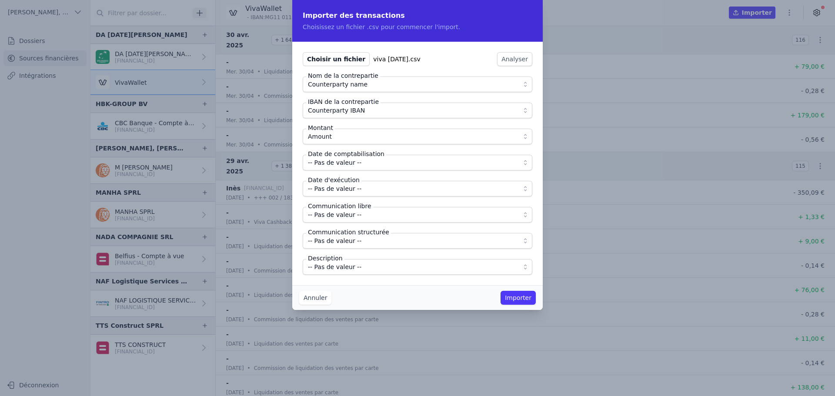
click at [337, 162] on span "-- Pas de valeur --" at bounding box center [335, 163] width 54 height 10
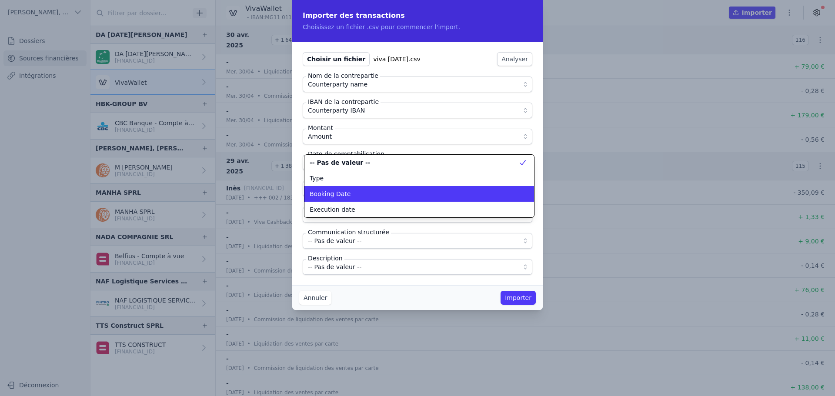
click at [339, 195] on span "Booking Date" at bounding box center [330, 194] width 41 height 9
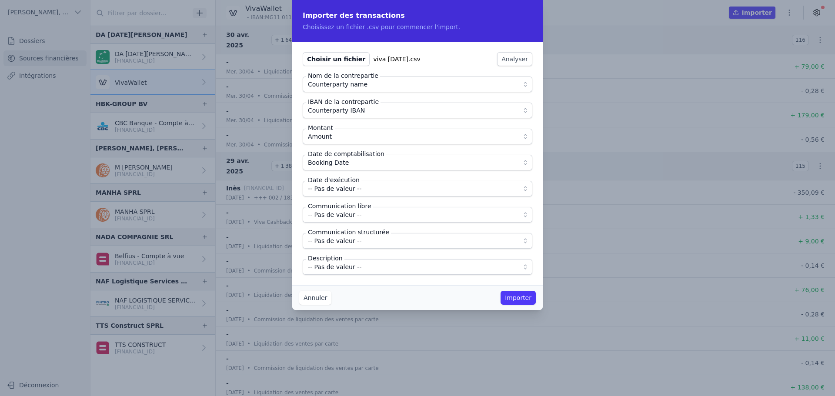
click at [339, 198] on fieldset "Nom de la contrepartie Counterparty name IBAN de la contrepartie Counterparty I…" at bounding box center [418, 176] width 230 height 198
click at [339, 191] on span "-- Pas de valeur --" at bounding box center [335, 189] width 54 height 10
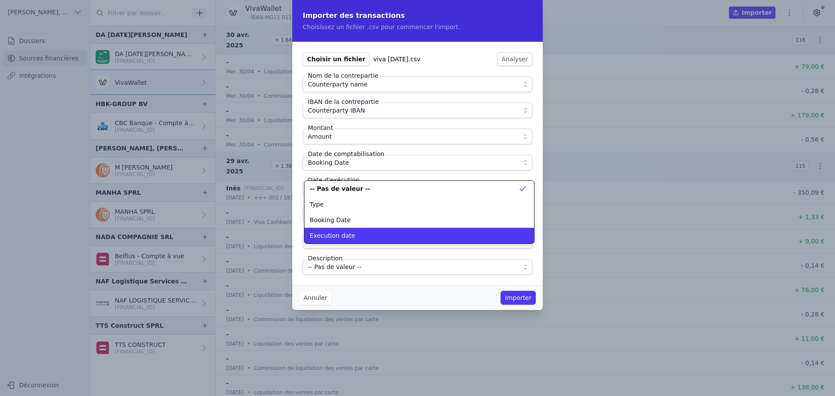
click at [345, 234] on span "Execution date" at bounding box center [333, 235] width 46 height 9
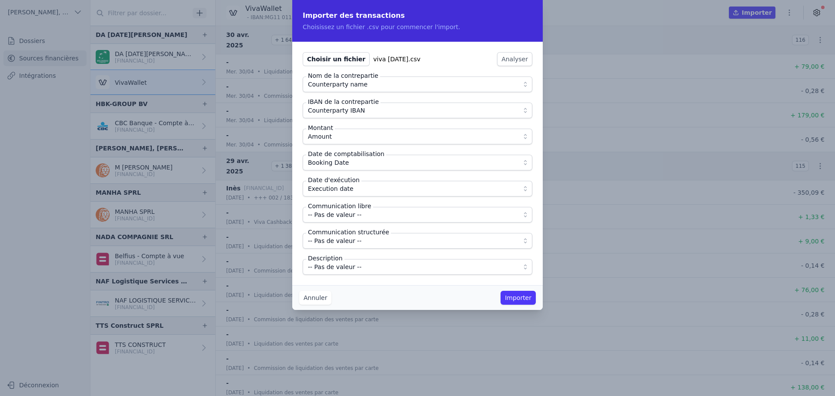
click at [342, 217] on span "-- Pas de valeur --" at bounding box center [335, 215] width 54 height 10
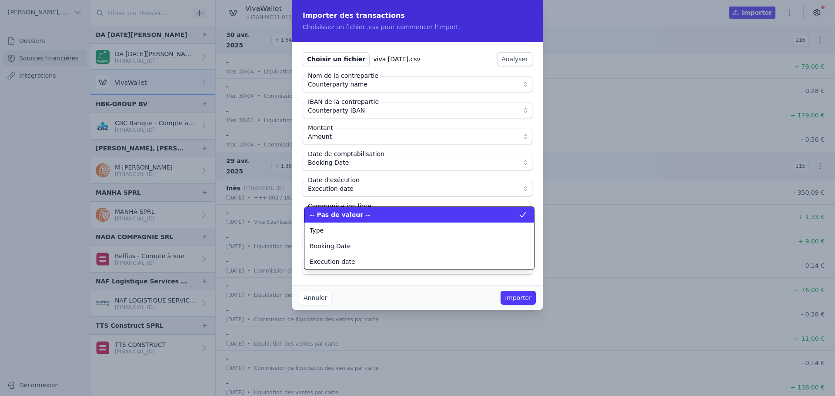
scroll to position [78, 0]
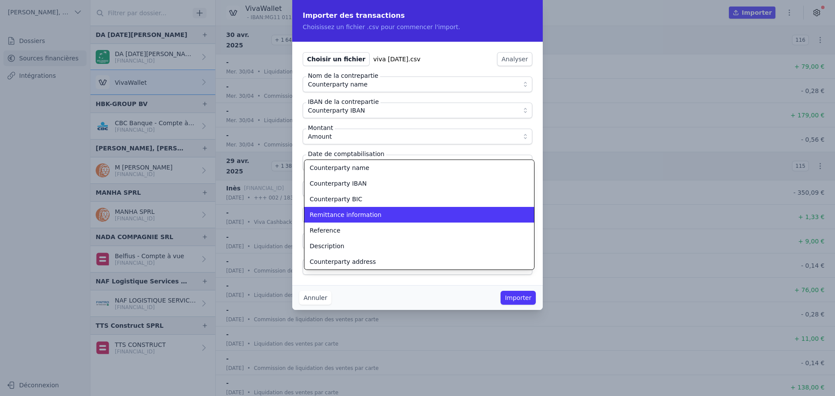
click at [342, 217] on span "Remittance information" at bounding box center [346, 215] width 72 height 9
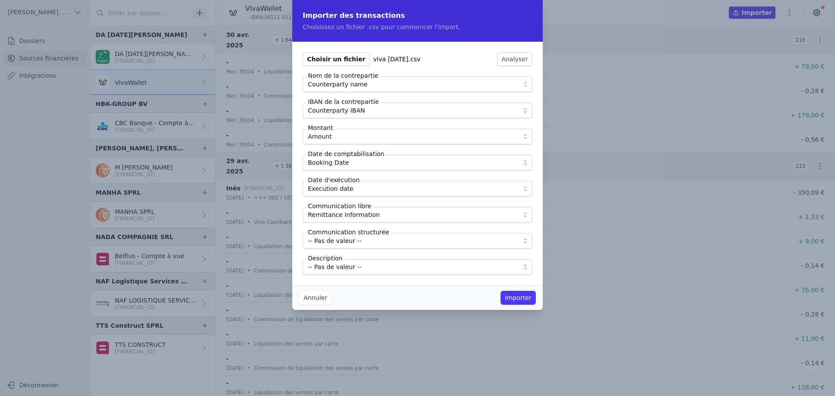
click at [343, 262] on span "-- Pas de valeur --" at bounding box center [335, 267] width 54 height 10
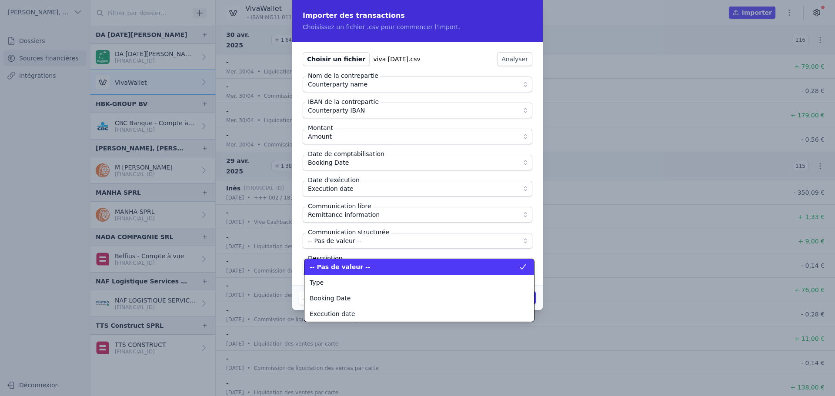
scroll to position [110, 0]
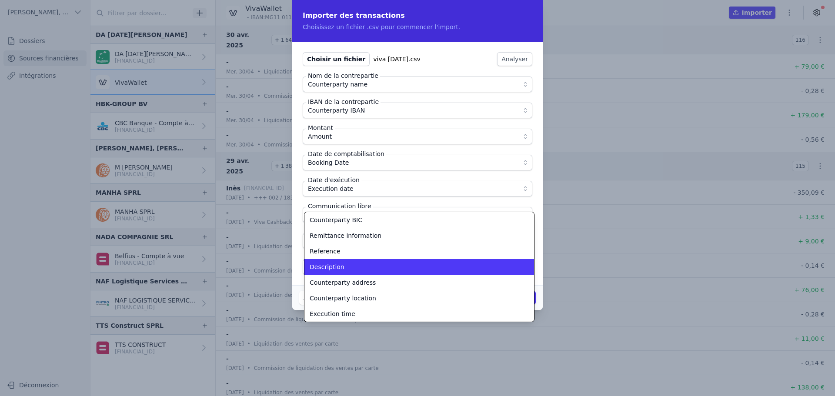
click at [343, 262] on li "Description" at bounding box center [420, 267] width 230 height 16
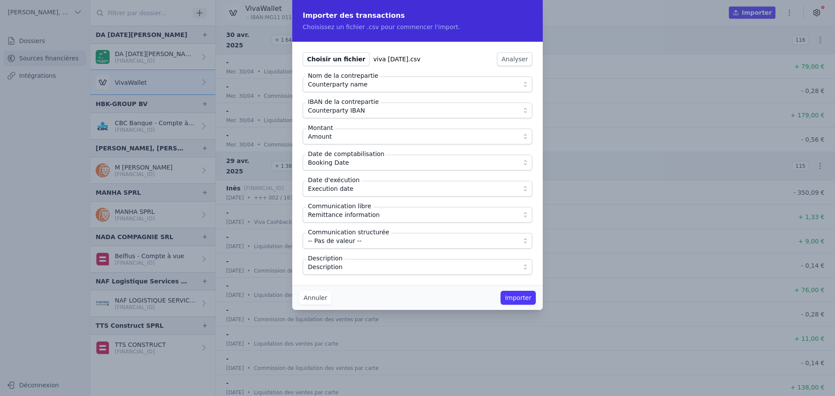
click at [352, 275] on button "Description" at bounding box center [418, 267] width 230 height 16
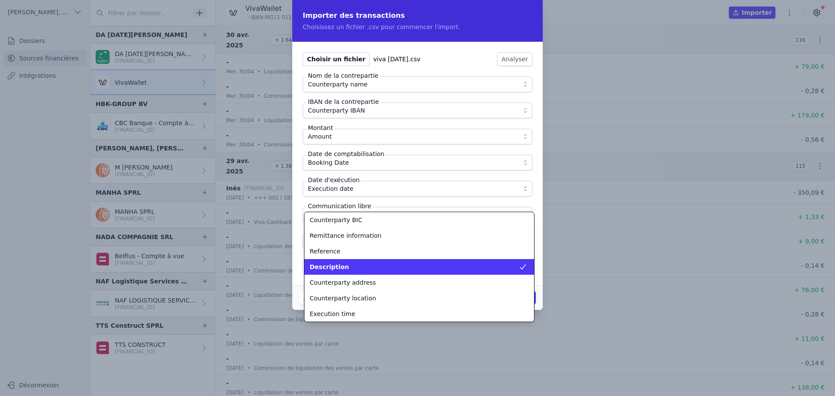
click at [380, 271] on div "Description" at bounding box center [414, 267] width 209 height 9
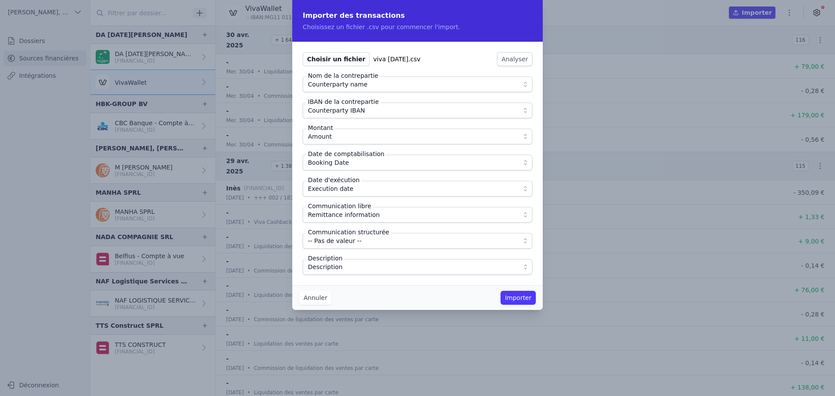
click at [386, 279] on div "Choisir un fichier viva [DATE].csv Analyser Nom de la contrepartie Counterparty…" at bounding box center [417, 164] width 251 height 244
click at [517, 298] on button "Importer" at bounding box center [518, 298] width 35 height 14
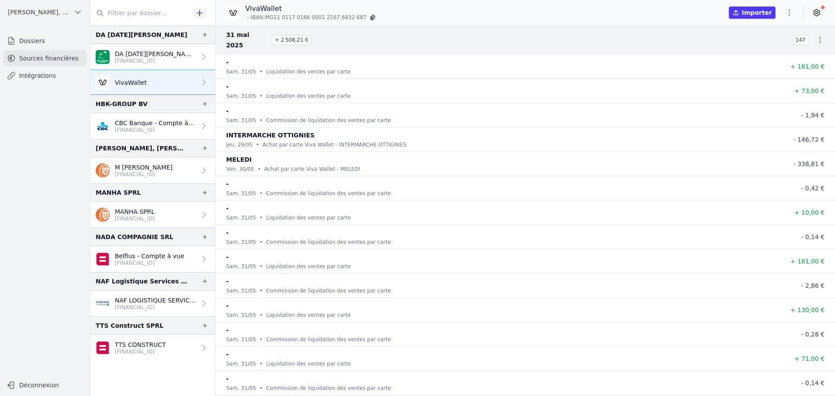
click at [790, 12] on icon "button" at bounding box center [789, 12] width 9 height 9
click at [772, 65] on button "Import CSV *" at bounding box center [768, 63] width 63 height 16
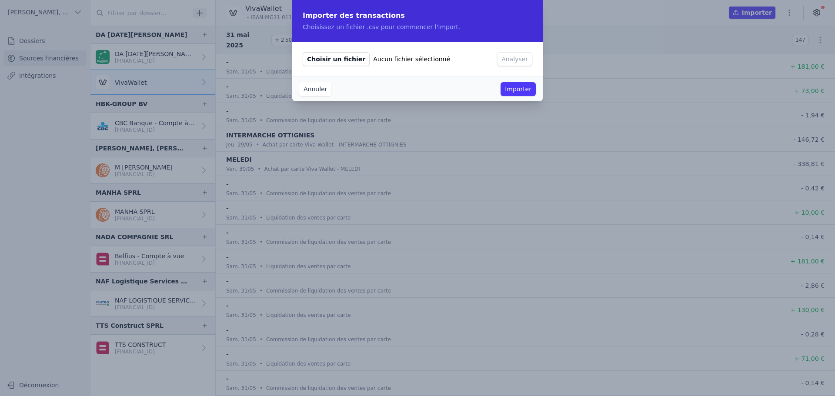
click at [340, 60] on span "Choisir un fichier" at bounding box center [336, 59] width 67 height 14
click at [303, 52] on input "Choisir un fichier Aucun fichier sélectionné" at bounding box center [302, 52] width 0 height 0
type input "C:\fakepath\viva [DATE].csv"
click at [513, 58] on button "Analyser" at bounding box center [514, 59] width 35 height 14
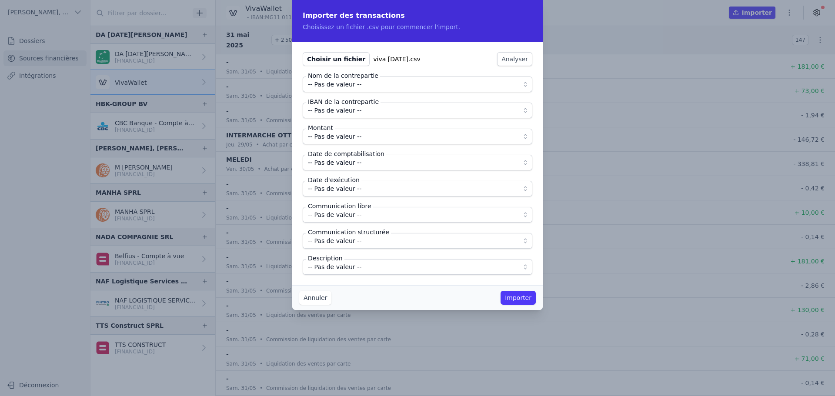
click at [370, 84] on span "-- Pas de valeur --" at bounding box center [411, 84] width 207 height 10
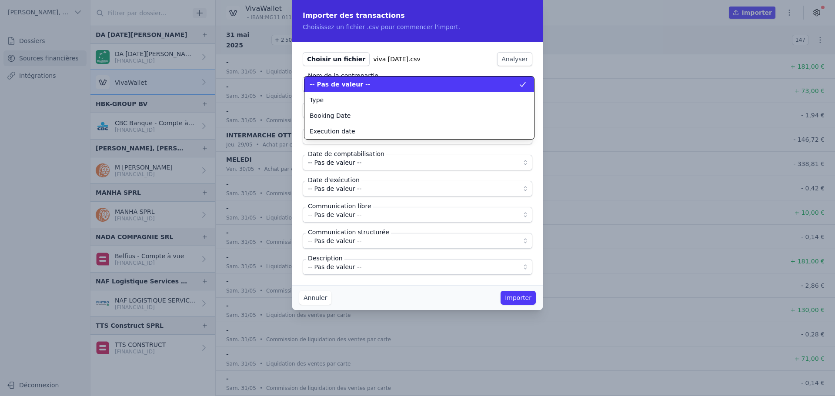
scroll to position [0, 0]
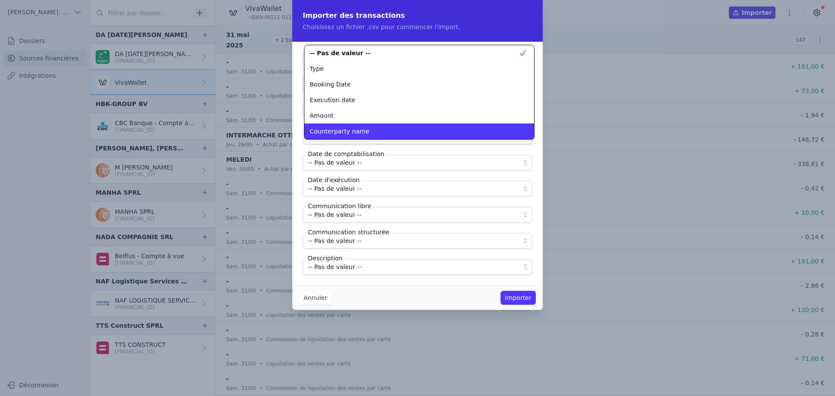
click at [340, 134] on span "Counterparty name" at bounding box center [340, 131] width 60 height 9
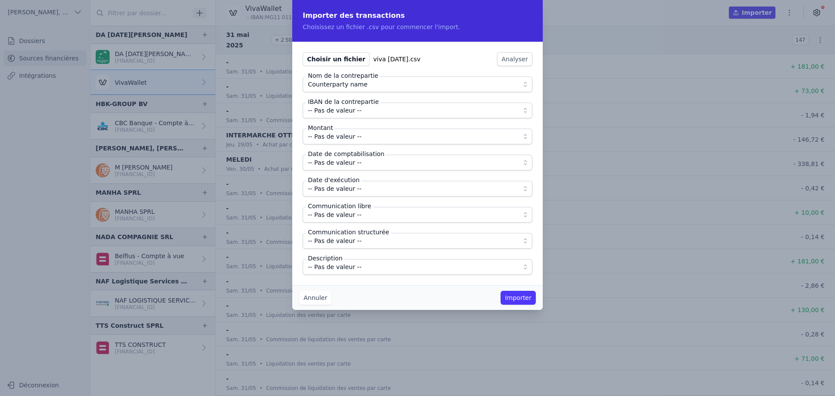
click at [338, 108] on span "-- Pas de valeur --" at bounding box center [335, 110] width 54 height 10
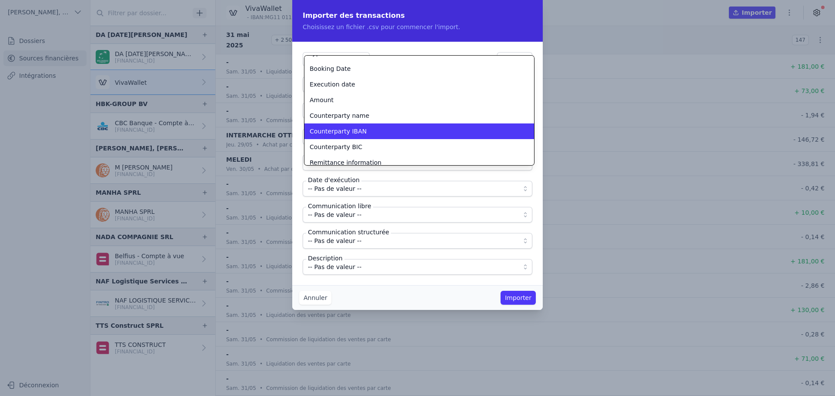
scroll to position [27, 0]
click at [344, 126] on span "Counterparty IBAN" at bounding box center [338, 130] width 57 height 9
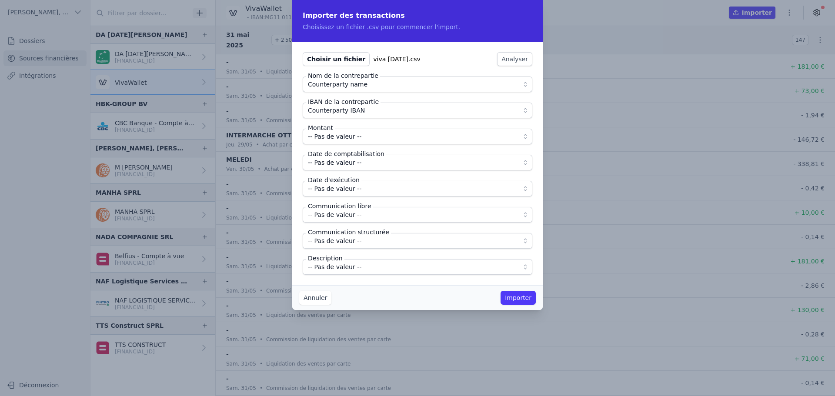
click at [342, 134] on span "-- Pas de valeur --" at bounding box center [335, 136] width 54 height 10
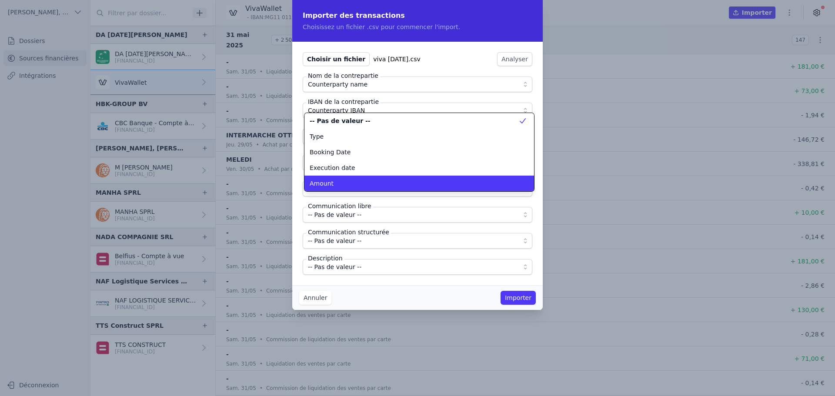
scroll to position [0, 0]
drag, startPoint x: 336, startPoint y: 181, endPoint x: 336, endPoint y: 174, distance: 7.0
click at [336, 180] on div "Amount" at bounding box center [414, 183] width 209 height 9
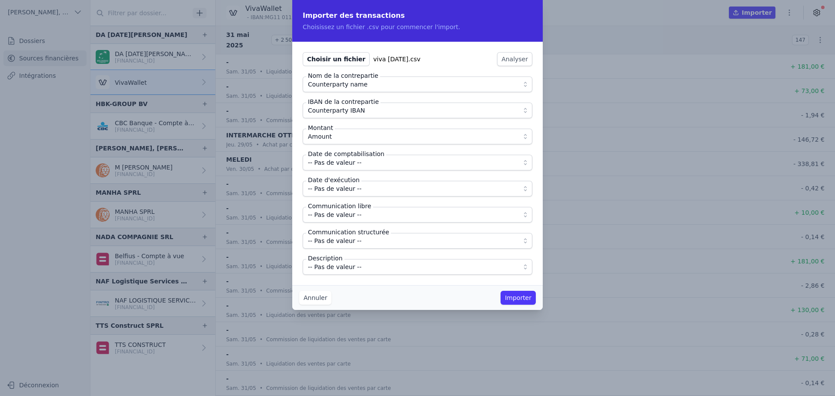
click at [336, 166] on span "-- Pas de valeur --" at bounding box center [335, 163] width 54 height 10
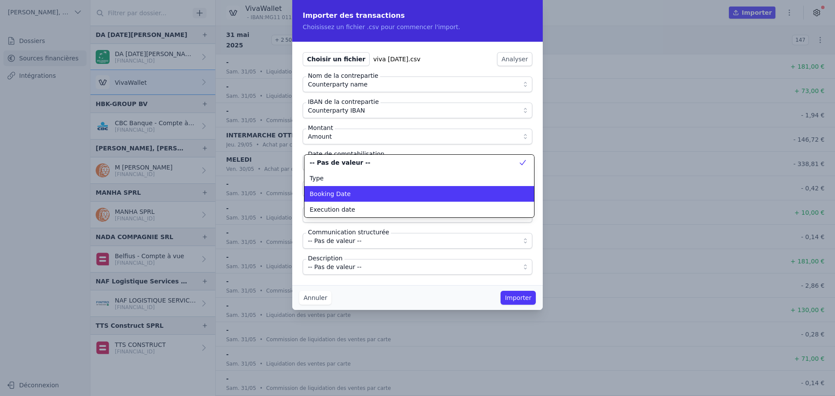
click at [336, 195] on span "Booking Date" at bounding box center [330, 194] width 41 height 9
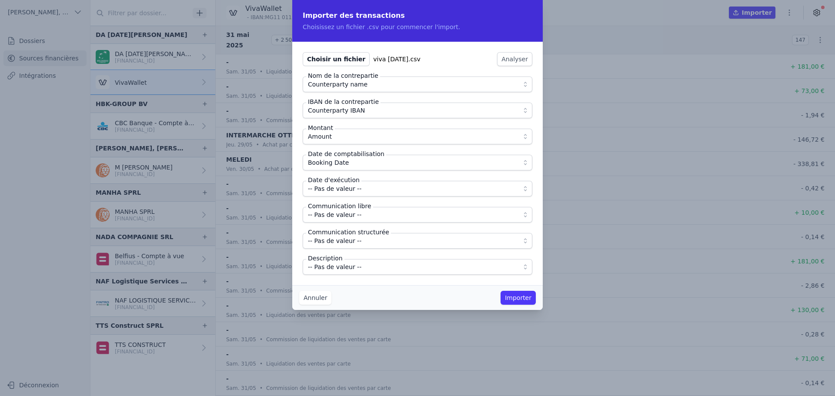
click at [336, 193] on span "-- Pas de valeur --" at bounding box center [335, 189] width 54 height 10
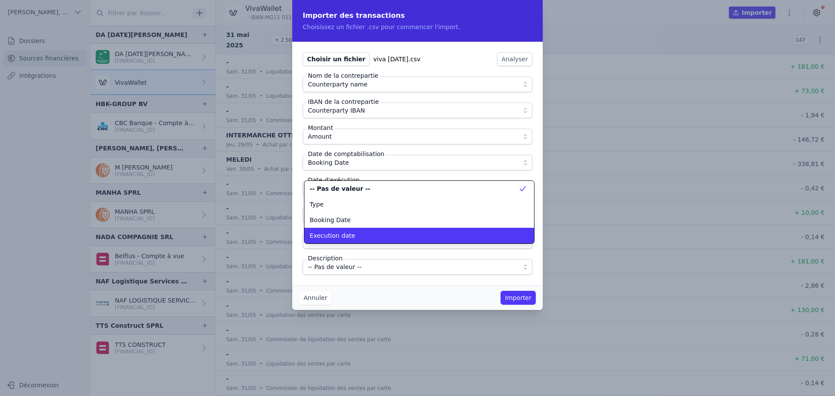
click at [339, 231] on li "Execution date" at bounding box center [420, 236] width 230 height 16
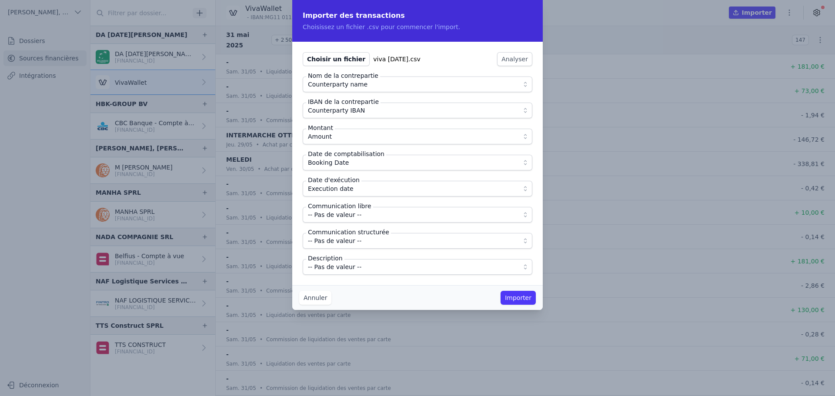
click at [339, 214] on span "-- Pas de valeur --" at bounding box center [335, 215] width 54 height 10
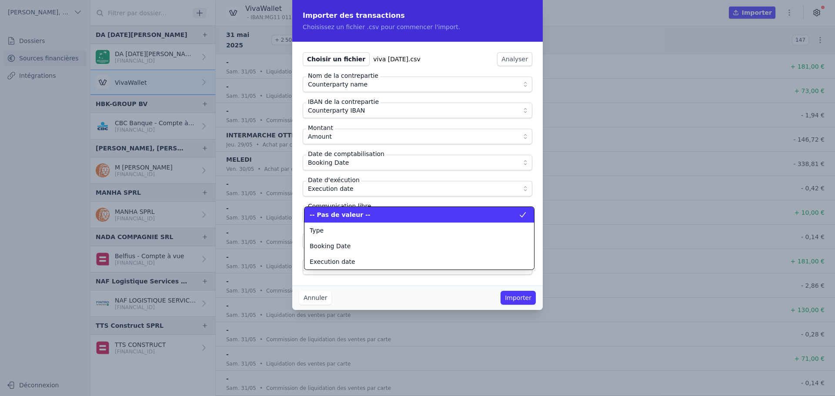
scroll to position [78, 0]
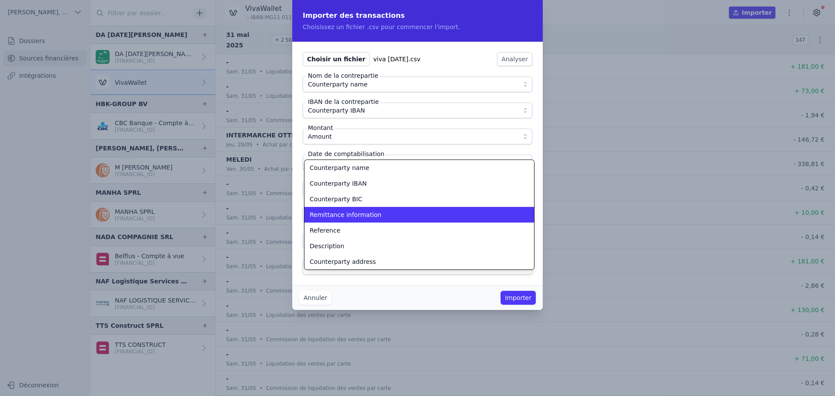
click at [338, 216] on span "Remittance information" at bounding box center [346, 215] width 72 height 9
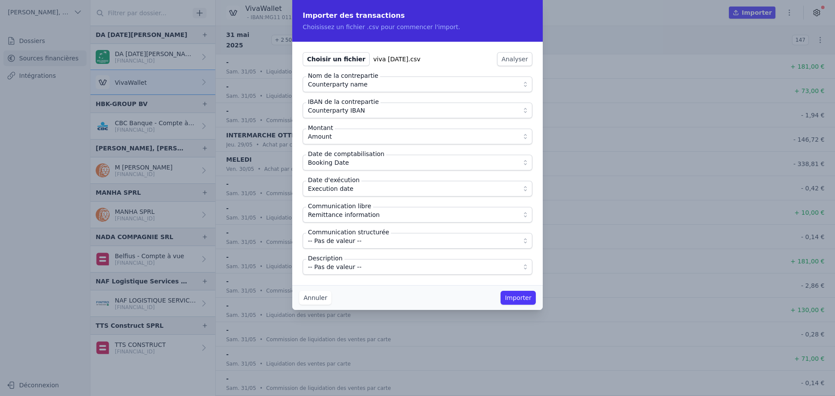
click at [335, 265] on span "-- Pas de valeur --" at bounding box center [335, 267] width 54 height 10
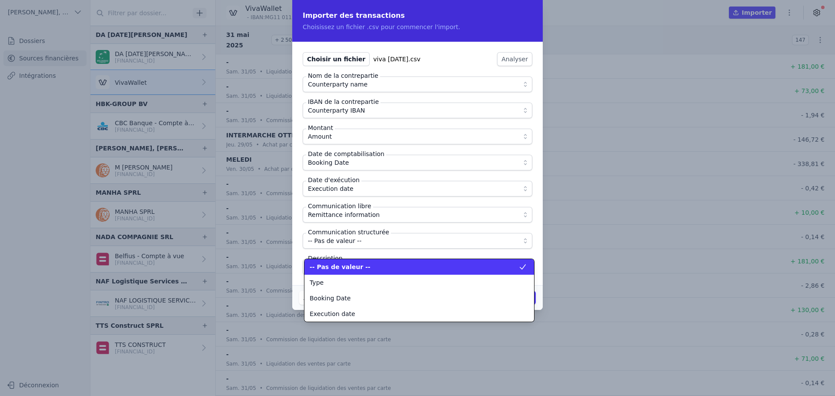
scroll to position [110, 0]
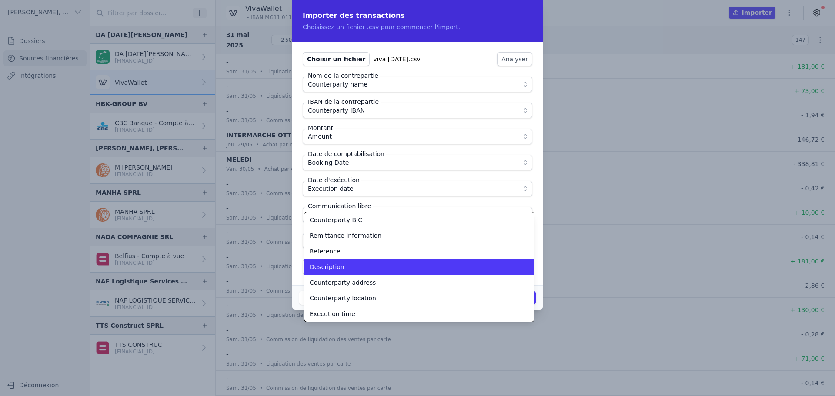
click at [335, 265] on span "Description" at bounding box center [327, 267] width 35 height 9
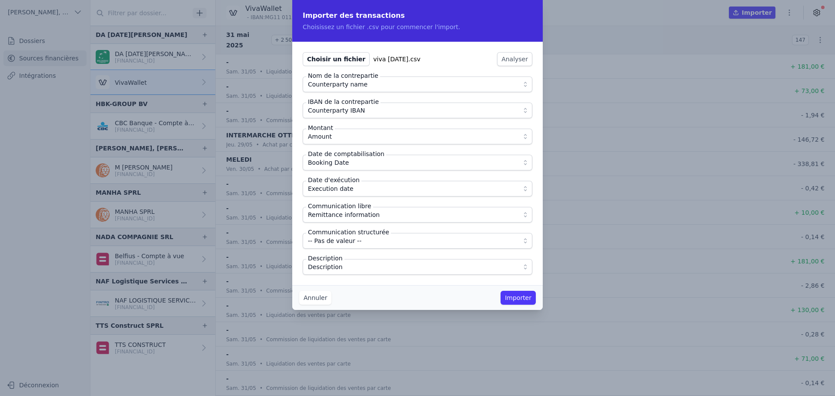
click at [341, 271] on span "Description" at bounding box center [411, 267] width 207 height 10
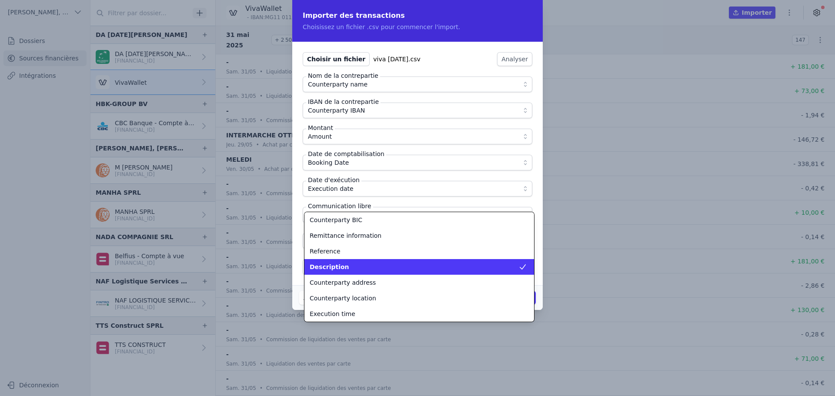
click at [342, 270] on div "Description" at bounding box center [414, 267] width 209 height 9
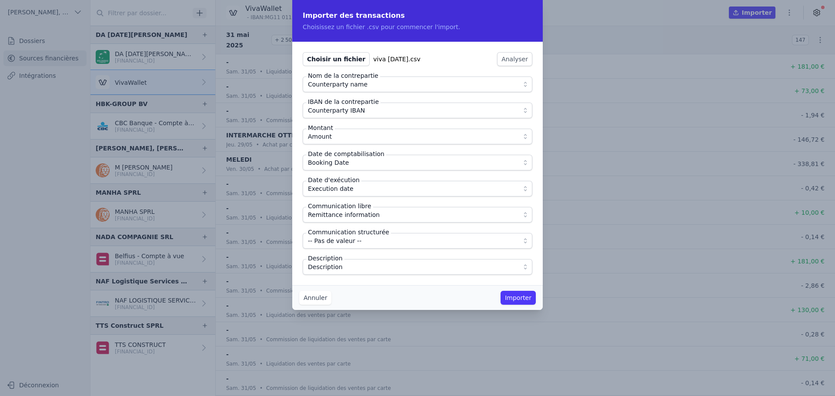
click at [372, 292] on div "Annuler Importer" at bounding box center [417, 297] width 251 height 25
click at [527, 299] on button "Importer" at bounding box center [518, 298] width 35 height 14
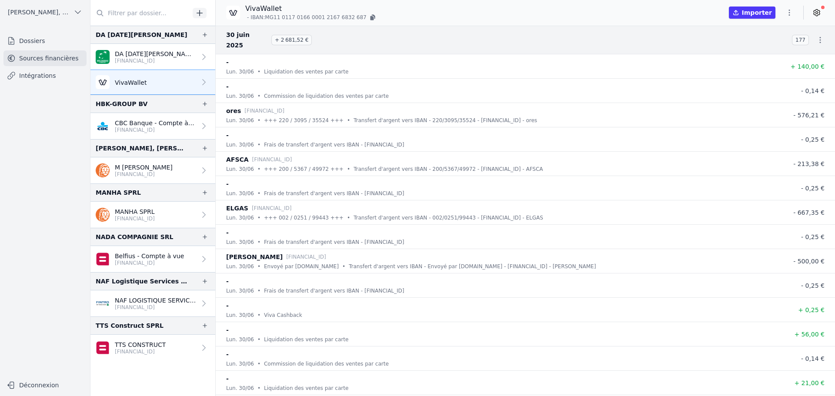
click at [790, 10] on icon "button" at bounding box center [789, 13] width 1 height 6
click at [766, 62] on button "Import CSV *" at bounding box center [768, 63] width 63 height 16
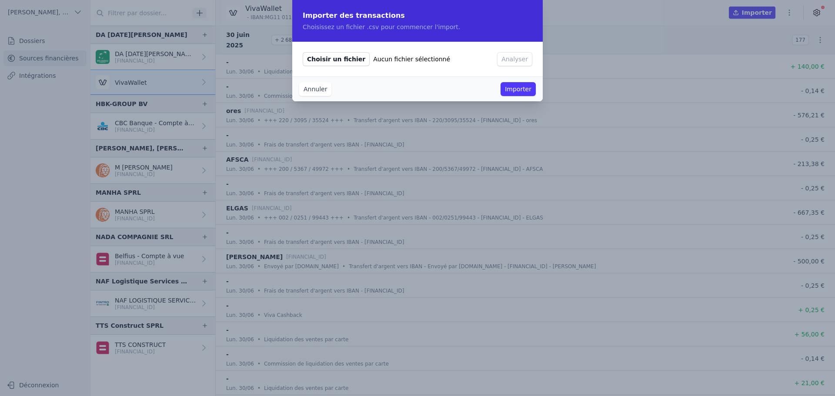
click at [338, 61] on span "Choisir un fichier" at bounding box center [336, 59] width 67 height 14
click at [303, 52] on input "Choisir un fichier Aucun fichier sélectionné" at bounding box center [302, 52] width 0 height 0
type input "C:\fakepath\viva [DATE].csv"
click at [518, 64] on button "Analyser" at bounding box center [514, 59] width 35 height 14
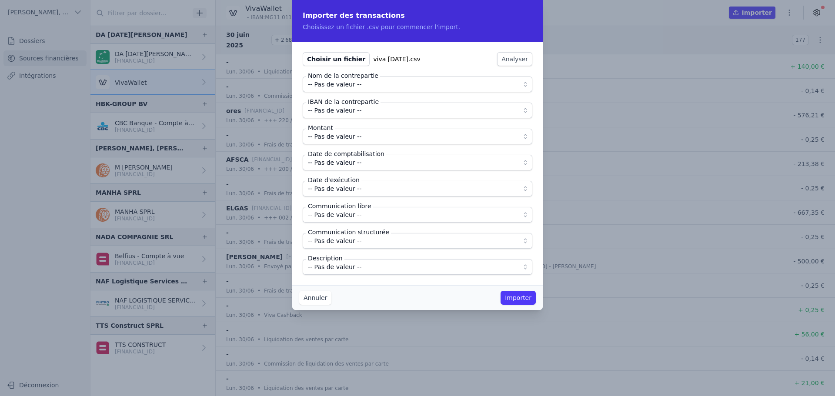
click at [337, 85] on span "-- Pas de valeur --" at bounding box center [335, 84] width 54 height 10
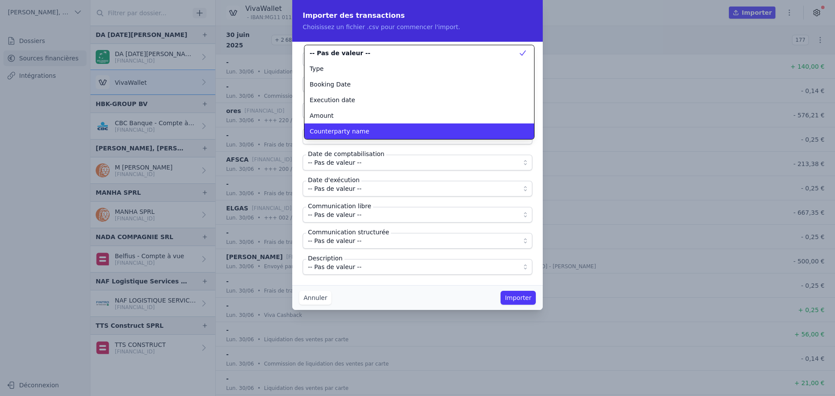
scroll to position [0, 0]
click at [334, 135] on span "Counterparty name" at bounding box center [340, 131] width 60 height 9
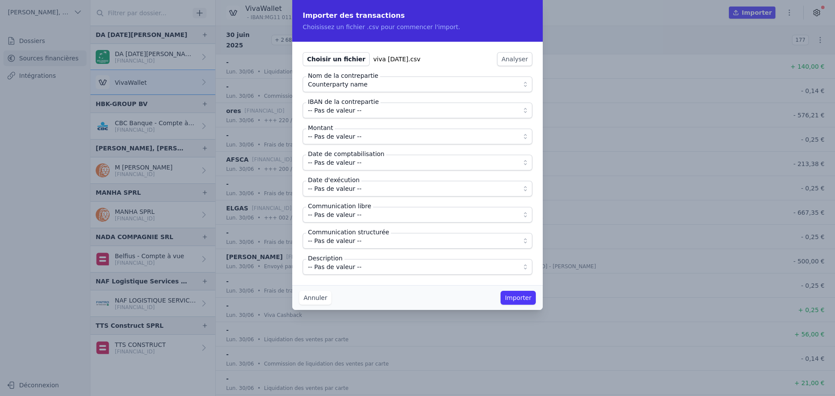
click at [332, 116] on button "-- Pas de valeur --" at bounding box center [418, 111] width 230 height 16
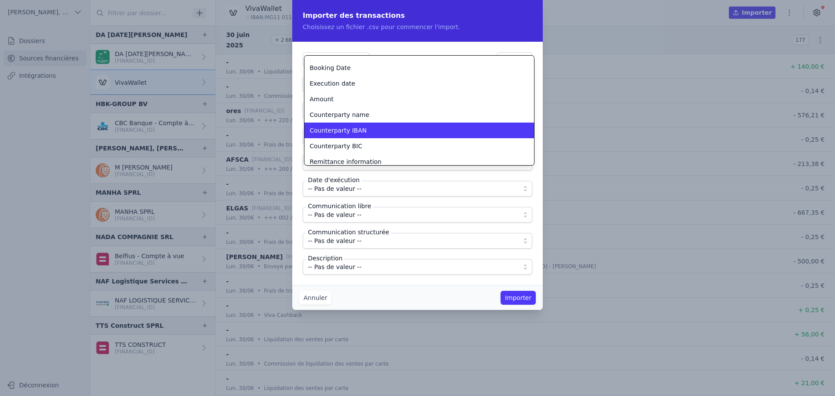
scroll to position [28, 0]
click at [337, 132] on span "Counterparty IBAN" at bounding box center [338, 129] width 57 height 9
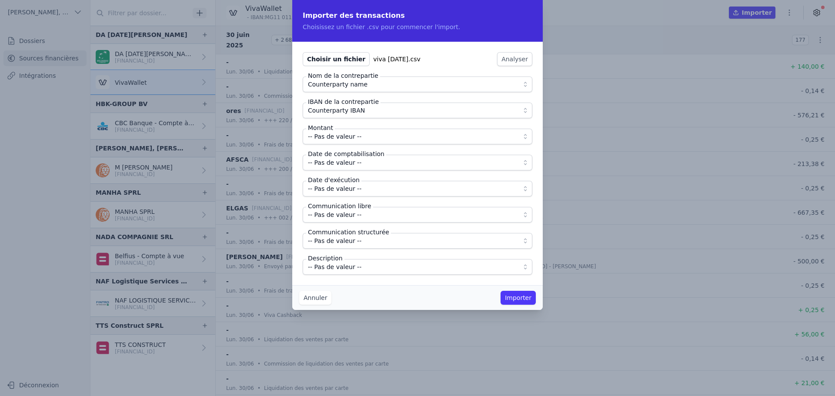
click at [341, 135] on span "-- Pas de valeur --" at bounding box center [335, 136] width 54 height 10
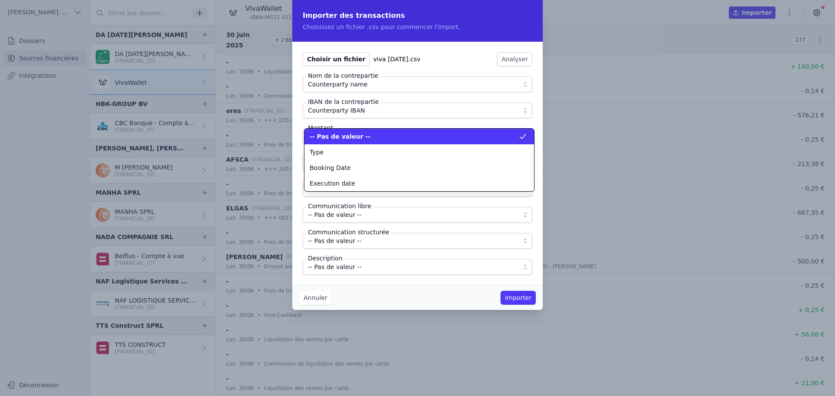
scroll to position [0, 0]
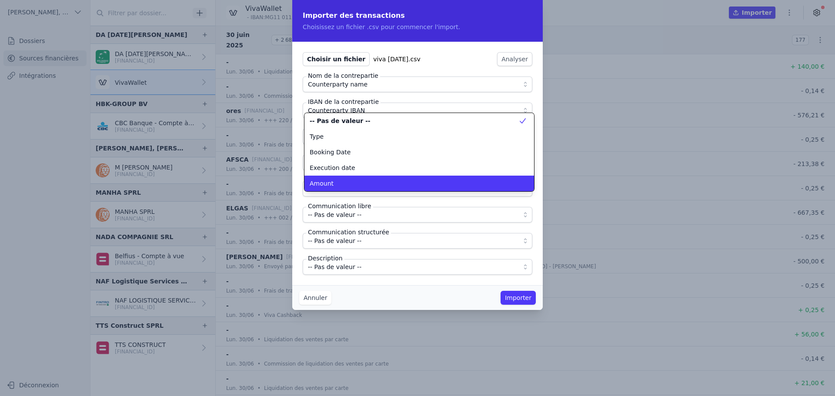
click at [331, 188] on li "Amount" at bounding box center [420, 184] width 230 height 16
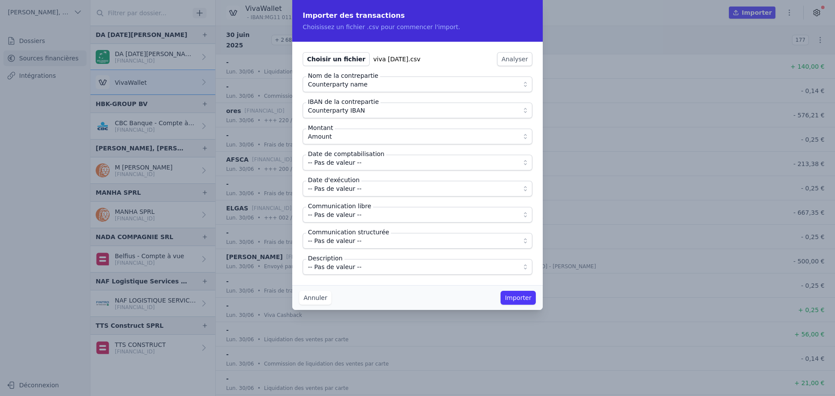
click at [343, 163] on span "-- Pas de valeur --" at bounding box center [335, 163] width 54 height 10
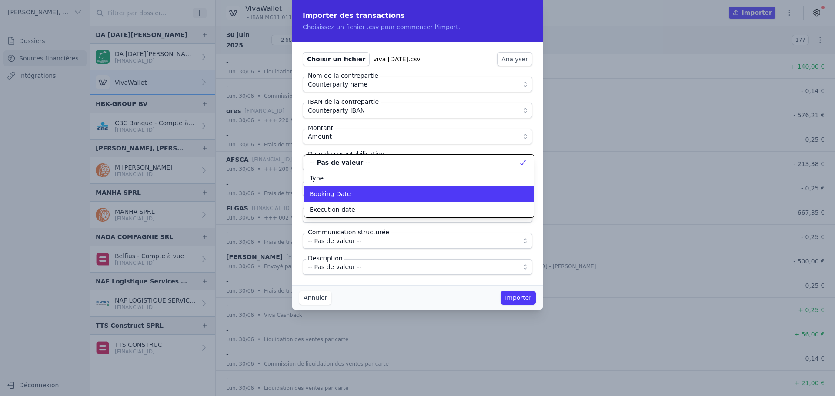
click at [339, 192] on span "Booking Date" at bounding box center [330, 194] width 41 height 9
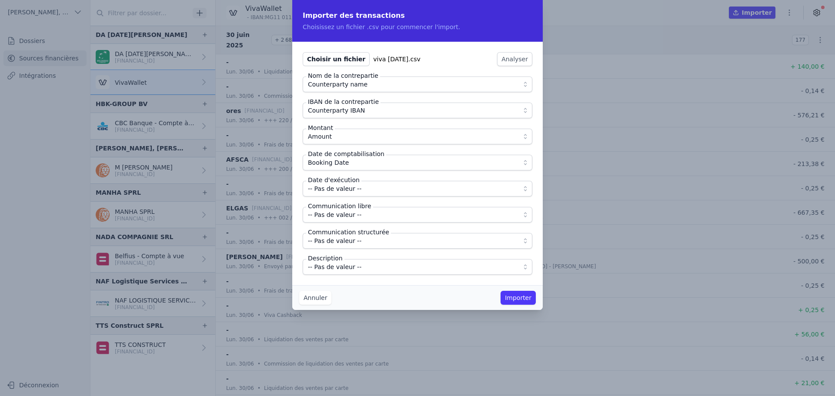
click at [340, 190] on span "-- Pas de valeur --" at bounding box center [335, 189] width 54 height 10
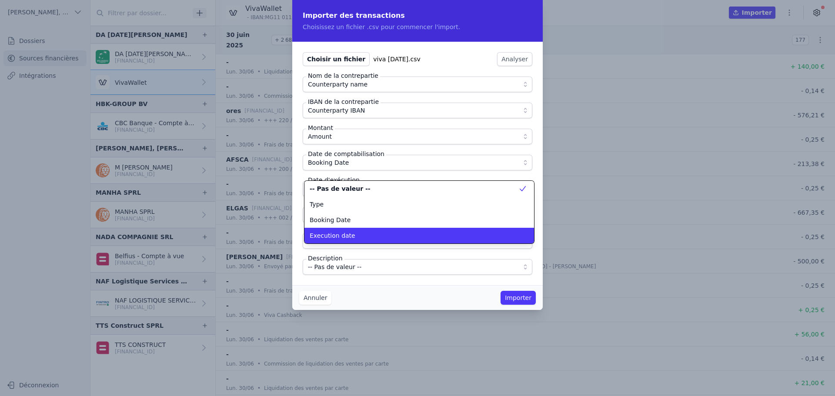
click at [347, 231] on li "Execution date" at bounding box center [420, 236] width 230 height 16
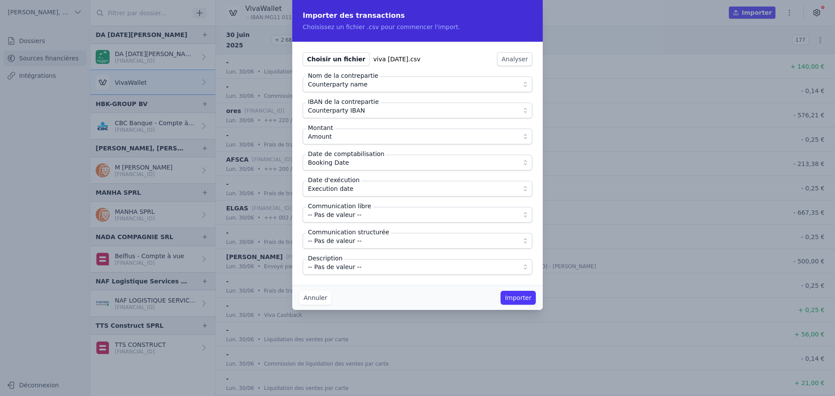
click at [348, 216] on span "-- Pas de valeur --" at bounding box center [335, 215] width 54 height 10
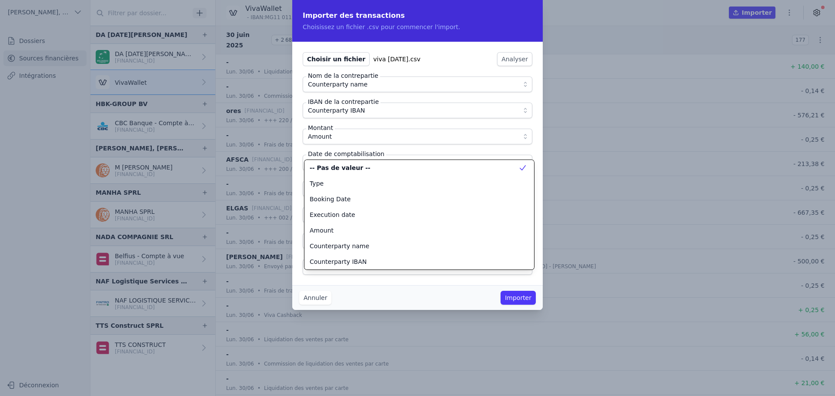
scroll to position [78, 0]
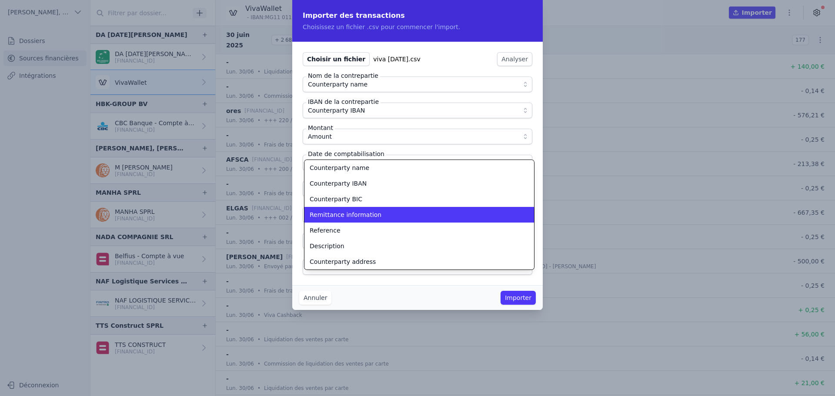
click at [347, 218] on span "Remittance information" at bounding box center [346, 215] width 72 height 9
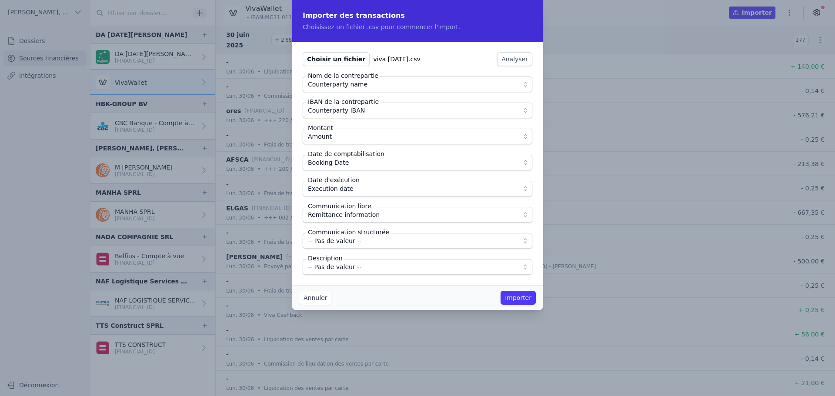
click at [358, 266] on span "-- Pas de valeur --" at bounding box center [411, 267] width 207 height 10
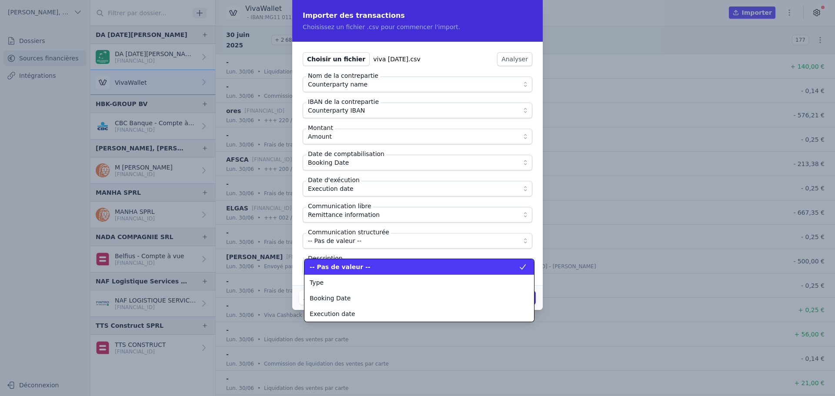
scroll to position [110, 0]
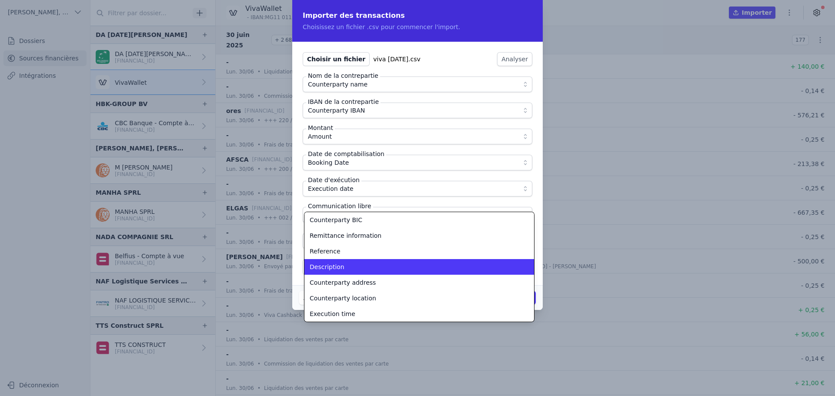
click at [357, 270] on div "Description" at bounding box center [414, 267] width 209 height 9
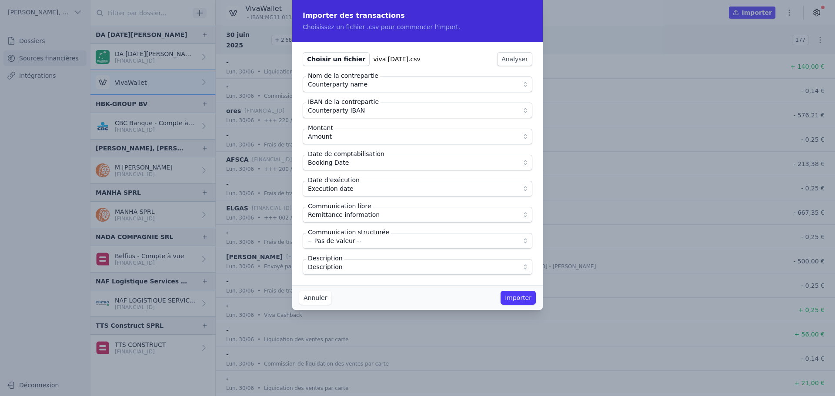
click at [364, 283] on div "Choisir un fichier viva [DATE].csv Analyser Nom de la contrepartie Counterparty…" at bounding box center [417, 164] width 251 height 244
click at [523, 301] on button "Importer" at bounding box center [518, 298] width 35 height 14
